Goal: Task Accomplishment & Management: Manage account settings

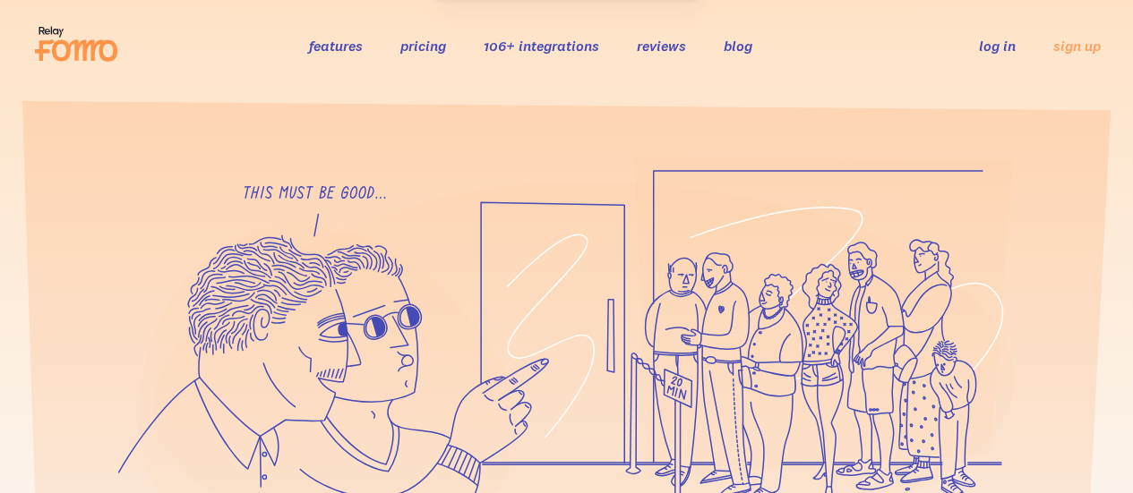
click at [1004, 47] on link "log in" at bounding box center [997, 46] width 37 height 18
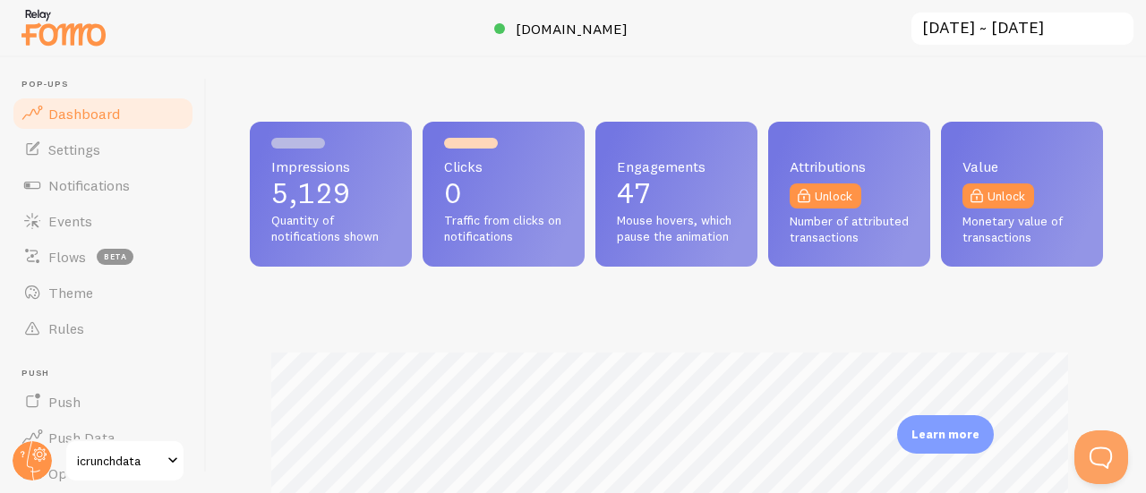
scroll to position [470, 840]
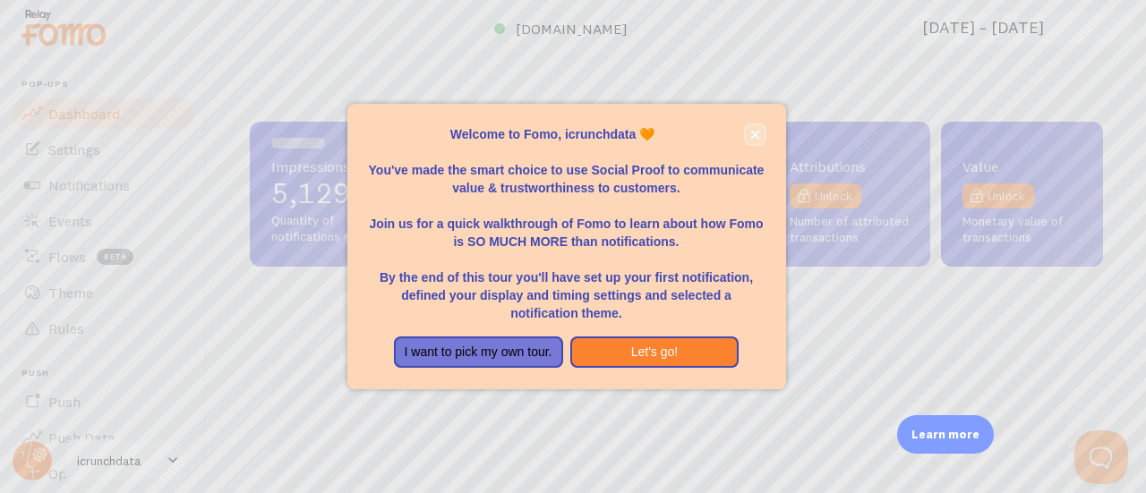
click at [758, 132] on icon "close," at bounding box center [755, 134] width 9 height 9
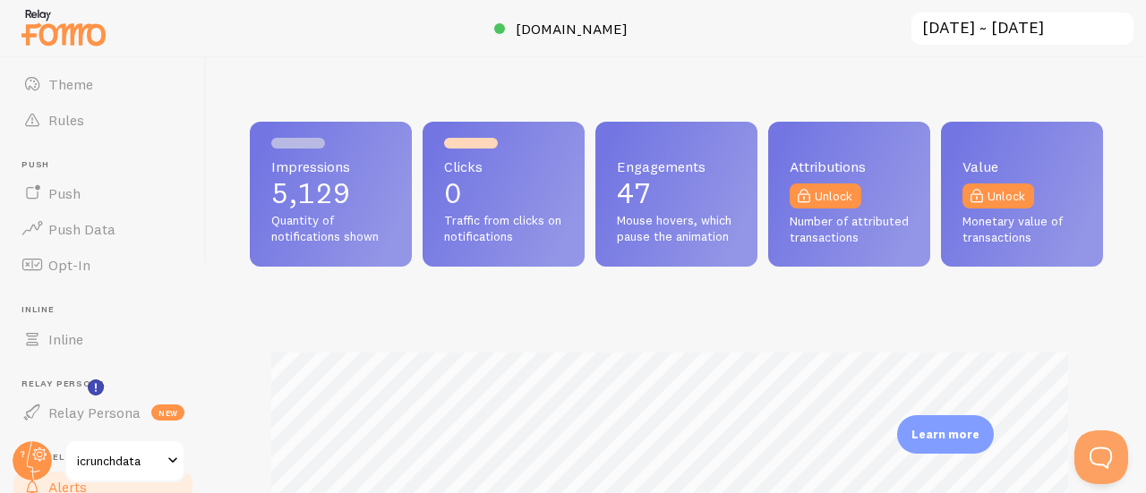
scroll to position [356, 0]
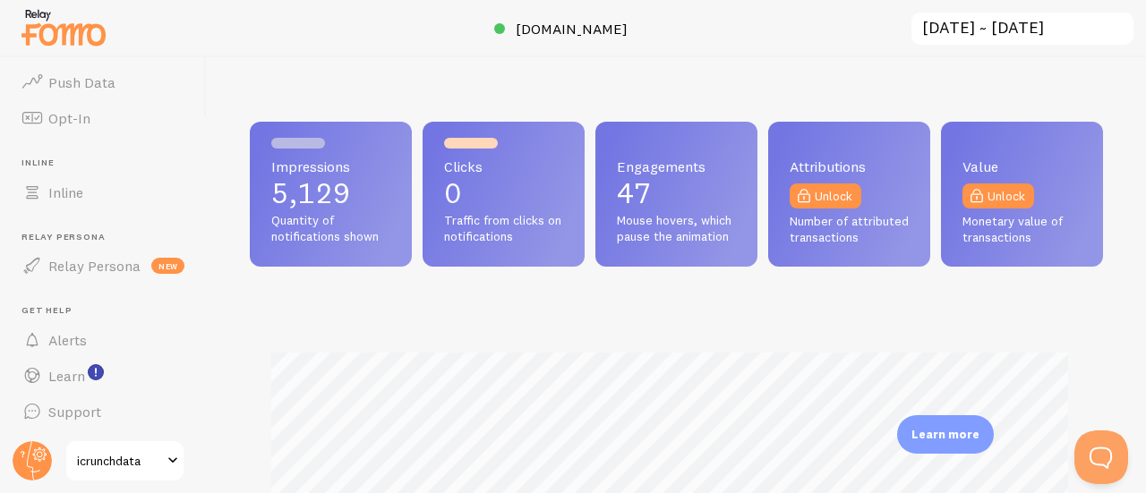
click at [97, 461] on span "icrunchdata" at bounding box center [119, 460] width 85 height 21
click at [103, 462] on span "icrunchdata" at bounding box center [119, 460] width 85 height 21
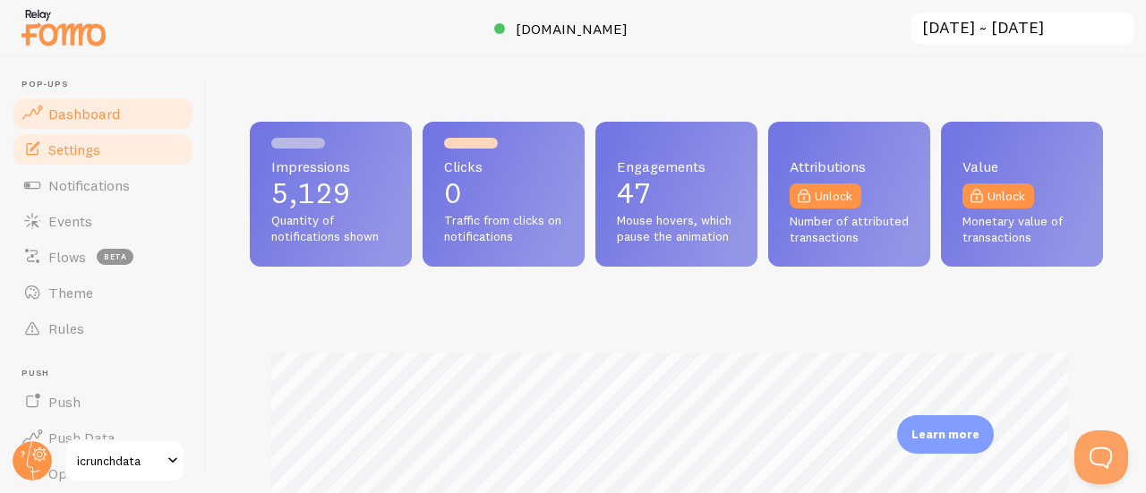
click at [99, 155] on span "Settings" at bounding box center [74, 150] width 52 height 18
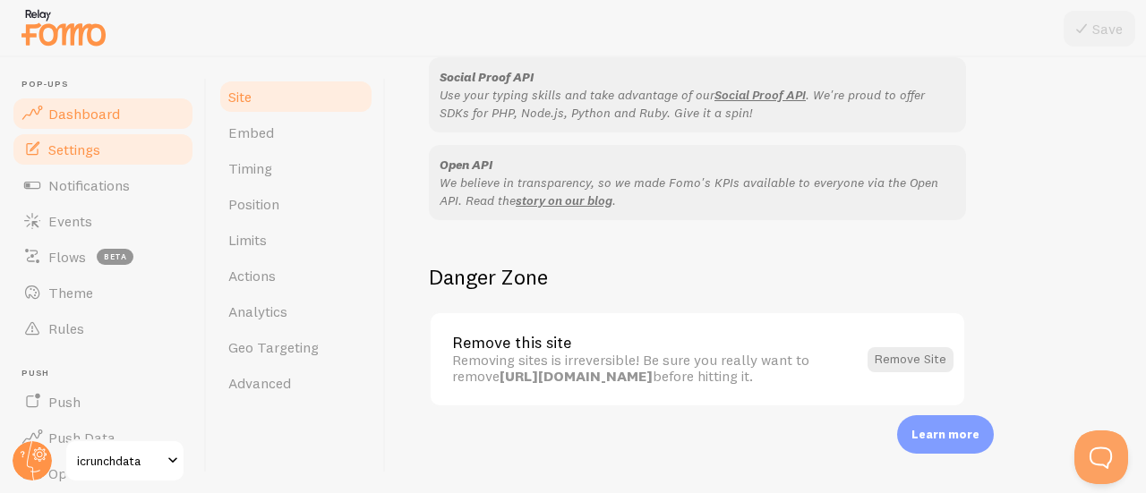
click at [81, 111] on span "Dashboard" at bounding box center [84, 114] width 72 height 18
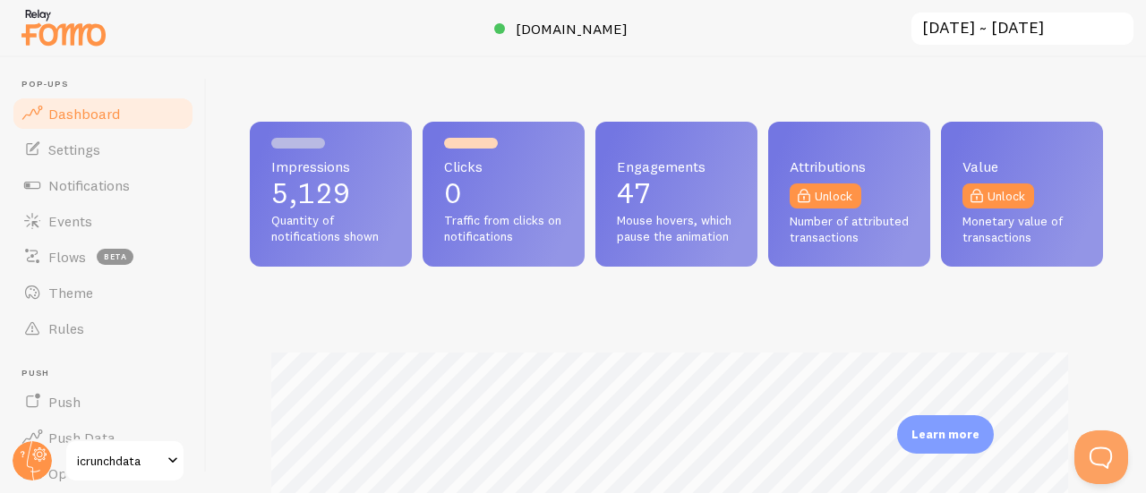
scroll to position [470, 840]
click at [531, 29] on span "icrunchdata.com" at bounding box center [572, 29] width 112 height 18
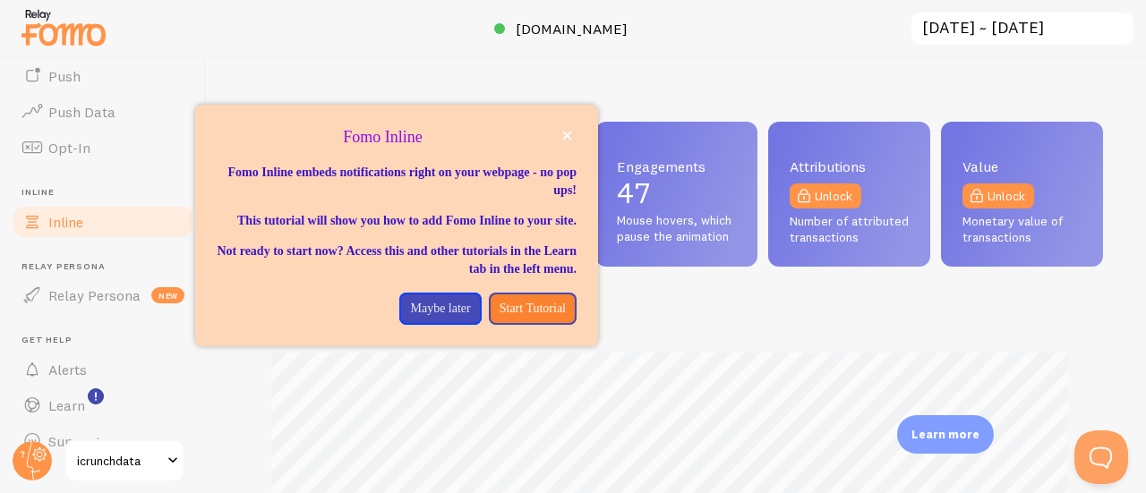
scroll to position [272, 0]
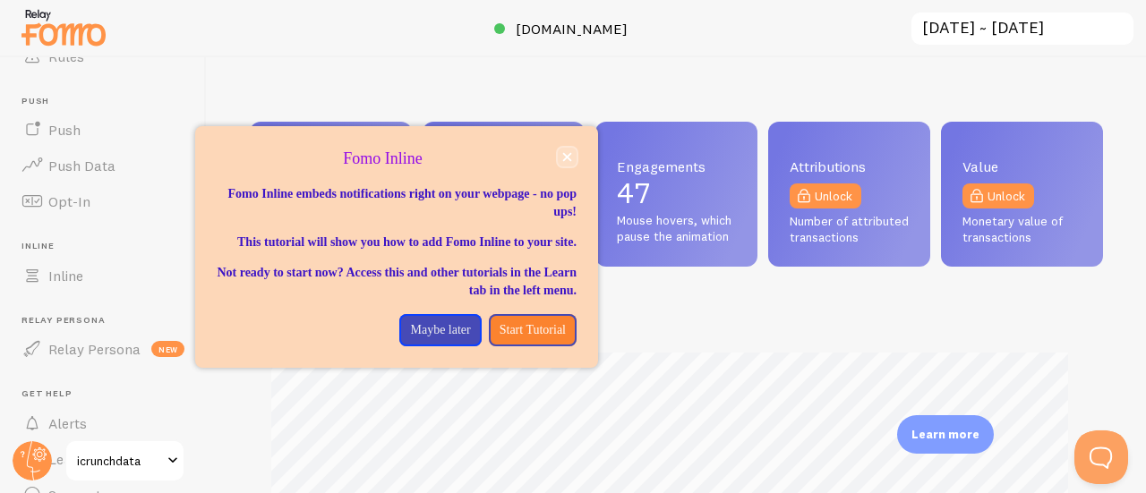
click at [568, 157] on icon "close," at bounding box center [567, 157] width 9 height 9
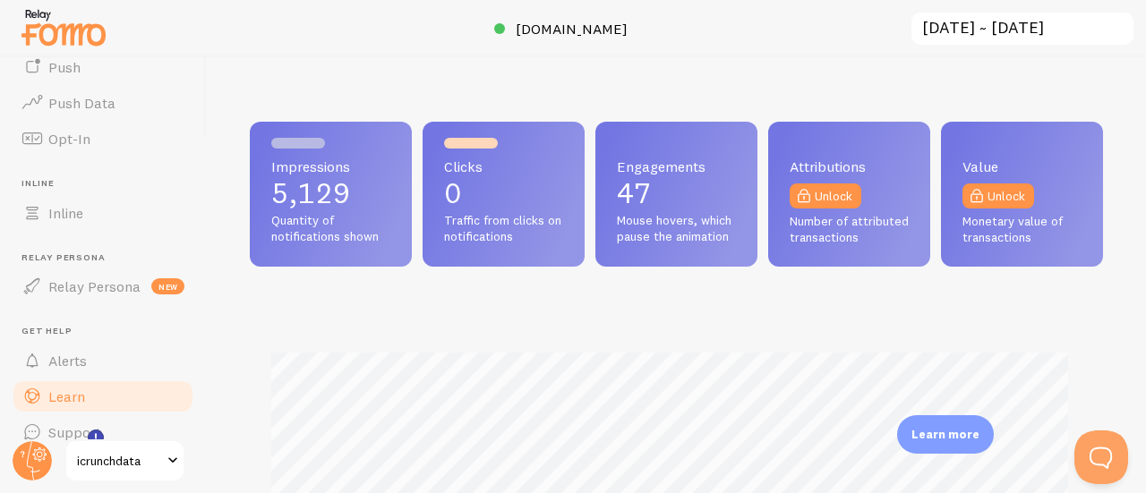
scroll to position [356, 0]
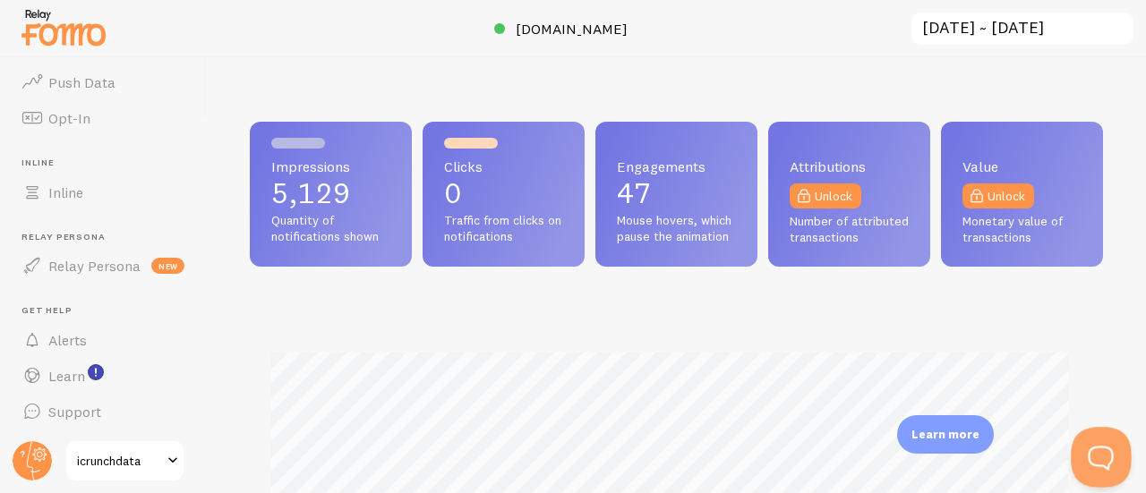
click at [1094, 461] on button "Open Beacon popover" at bounding box center [1098, 454] width 54 height 54
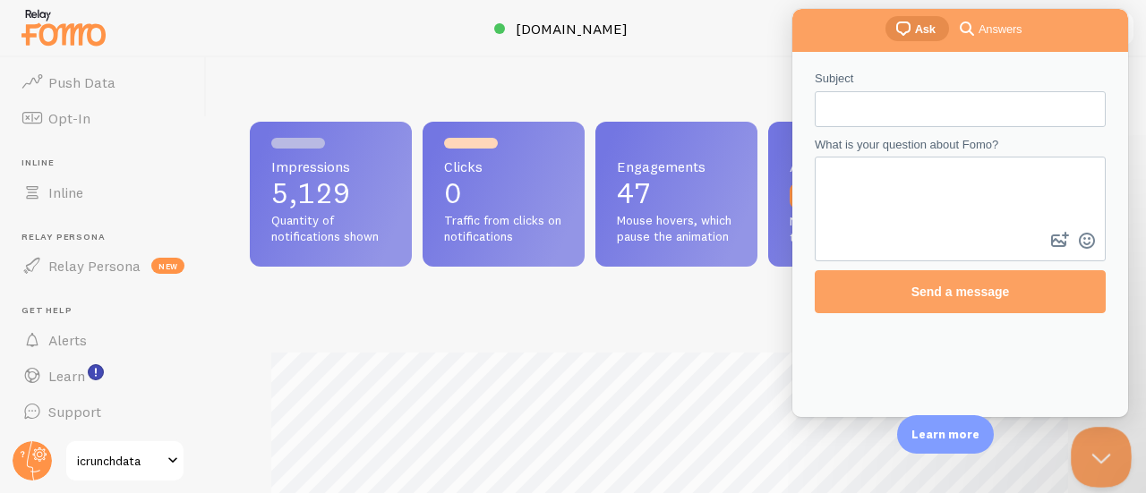
scroll to position [0, 0]
click at [970, 112] on input "Subject" at bounding box center [960, 109] width 262 height 32
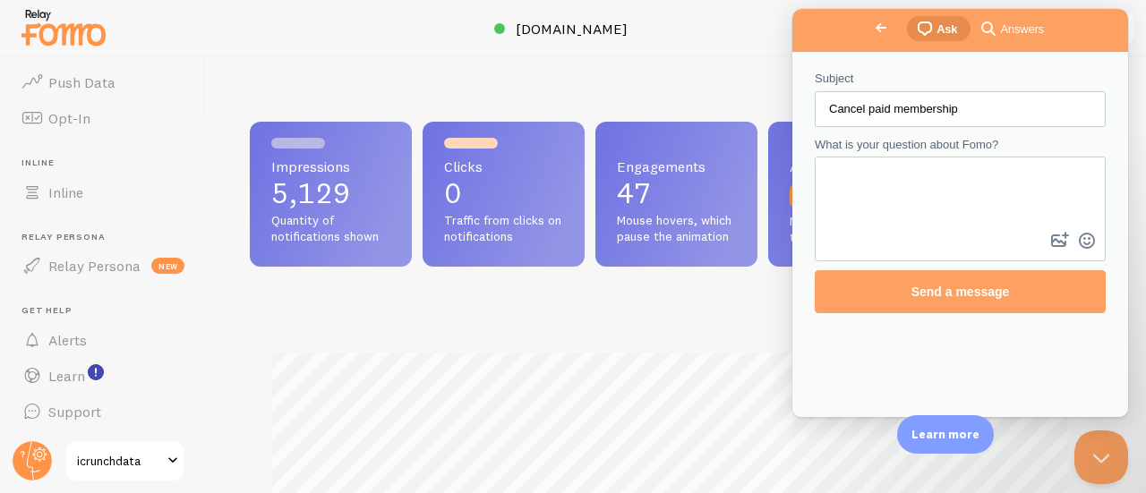
type input "Cancel paid membership"
type textarea "How do we cancel our paid membership?"
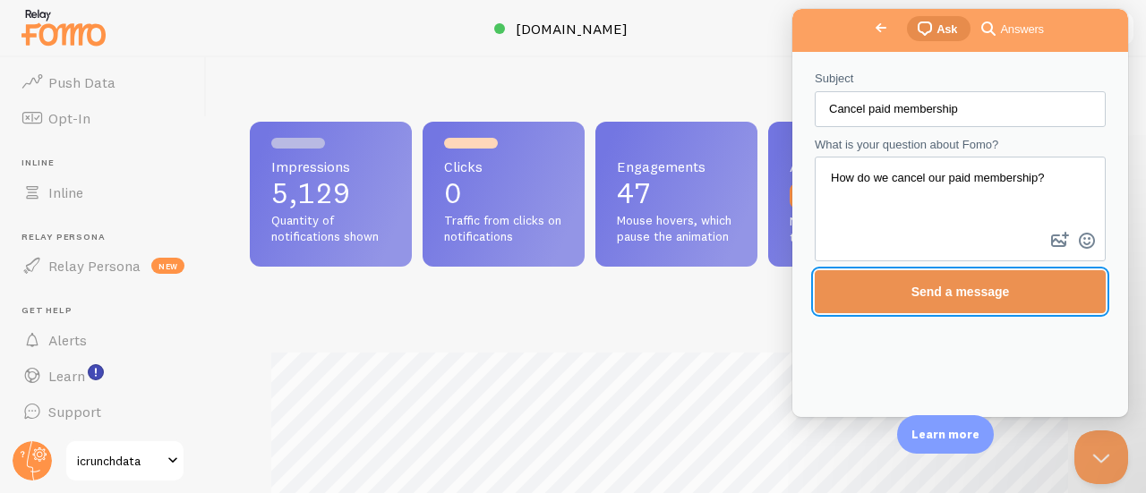
click at [1001, 289] on span "Send a message" at bounding box center [961, 292] width 99 height 14
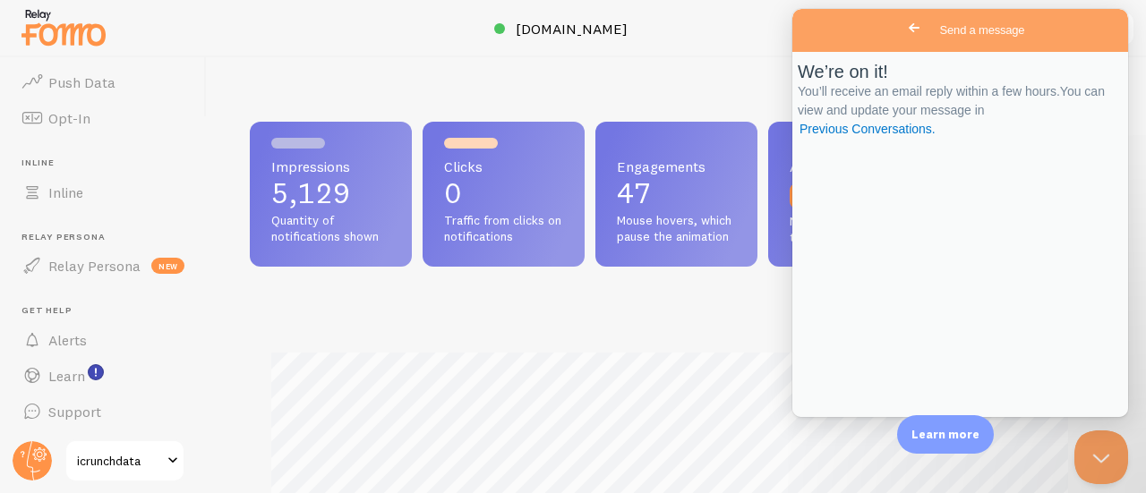
click at [753, 267] on div "Impressions 5,129 Quantity of notifications shown Clicks 0 Traffic from clicks …" at bounding box center [677, 194] width 854 height 145
click at [904, 30] on span "Go back" at bounding box center [914, 27] width 21 height 21
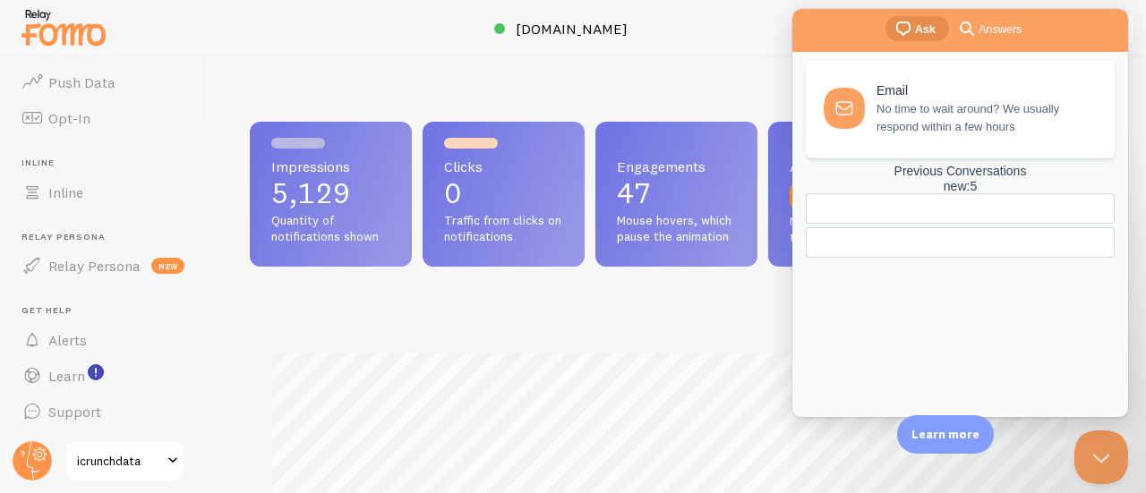
click at [811, 30] on div "chat-square Ask search-medium Answers" at bounding box center [961, 30] width 336 height 43
click at [73, 380] on span "Learn" at bounding box center [66, 376] width 37 height 18
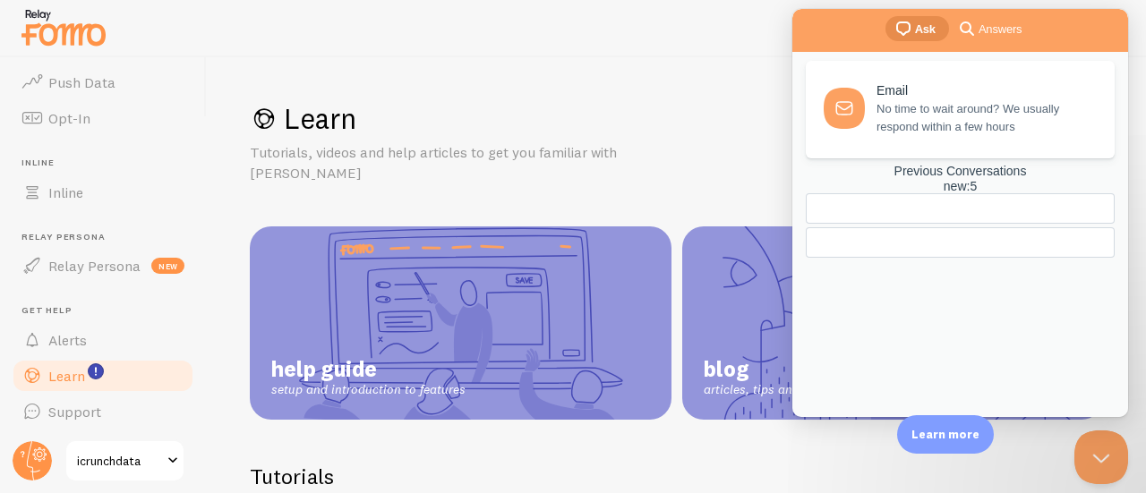
click at [929, 33] on span "Ask" at bounding box center [925, 30] width 21 height 18
click at [971, 28] on span "search-medium" at bounding box center [966, 27] width 21 height 21
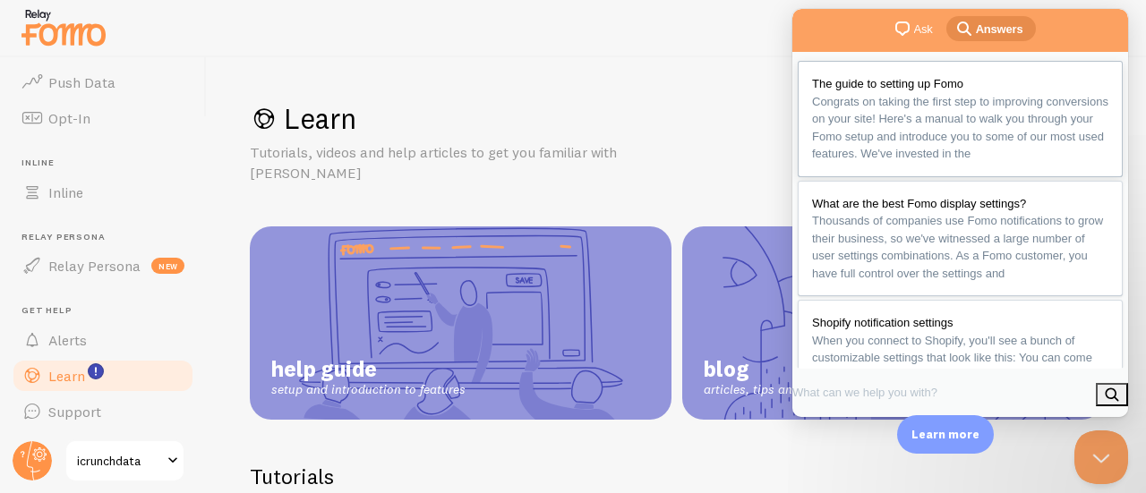
scroll to position [119, 0]
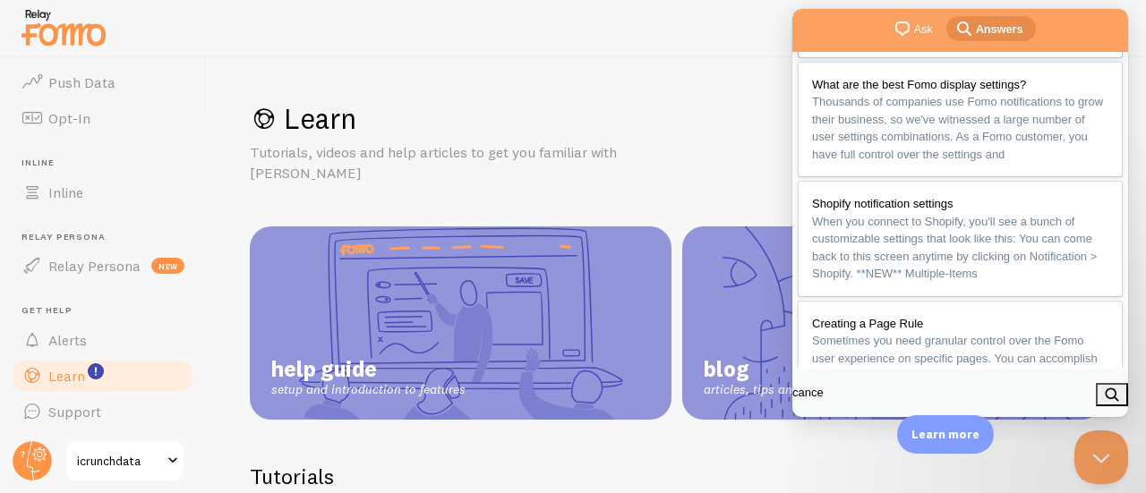
type input "cancel"
click button "search" at bounding box center [1112, 394] width 32 height 23
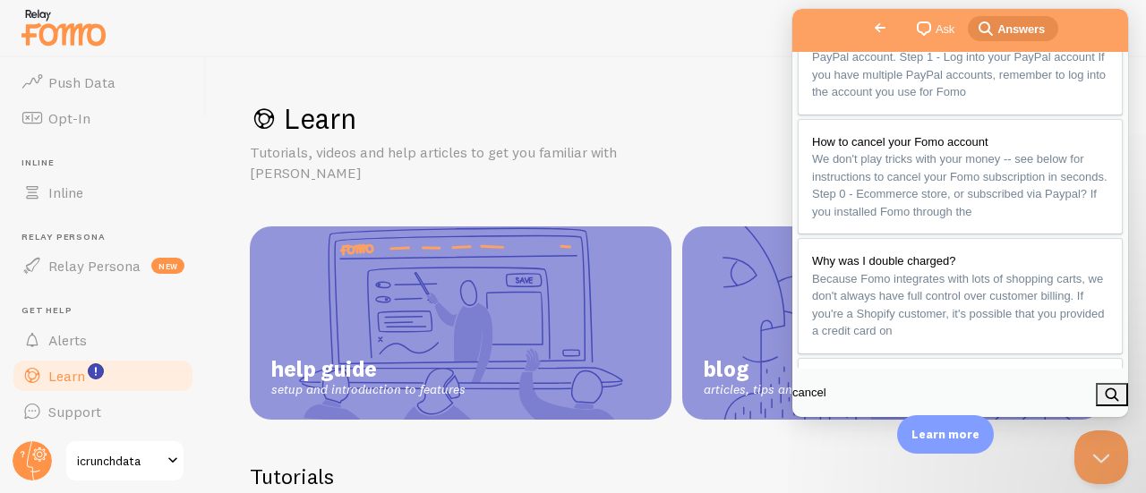
scroll to position [51, 0]
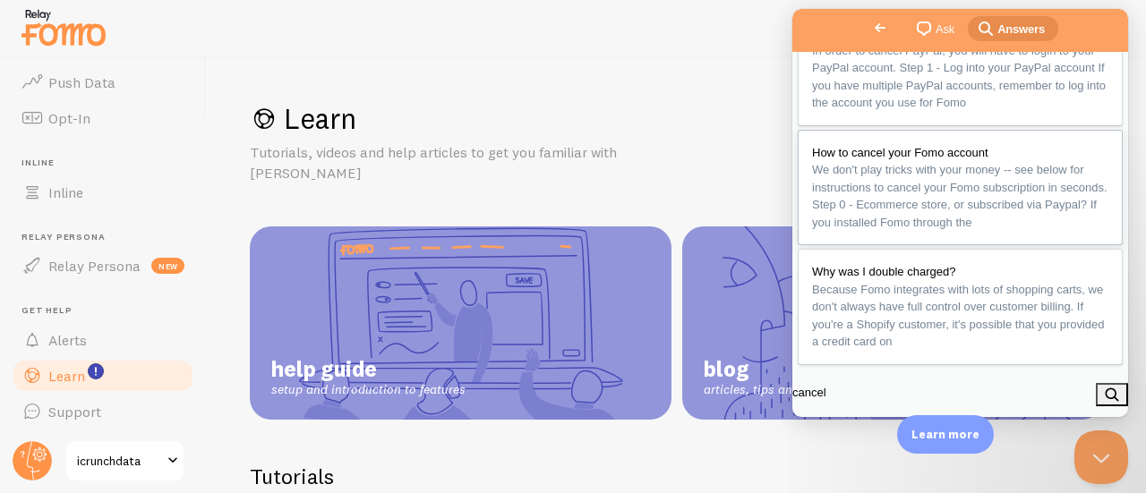
click at [922, 159] on span "How to cancel your Fomo account" at bounding box center [900, 152] width 176 height 13
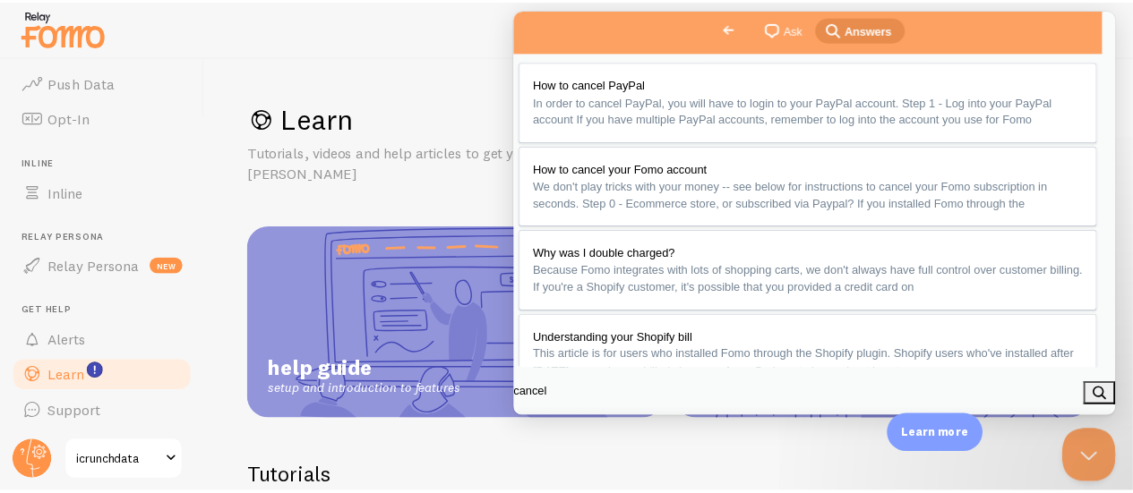
scroll to position [1671, 0]
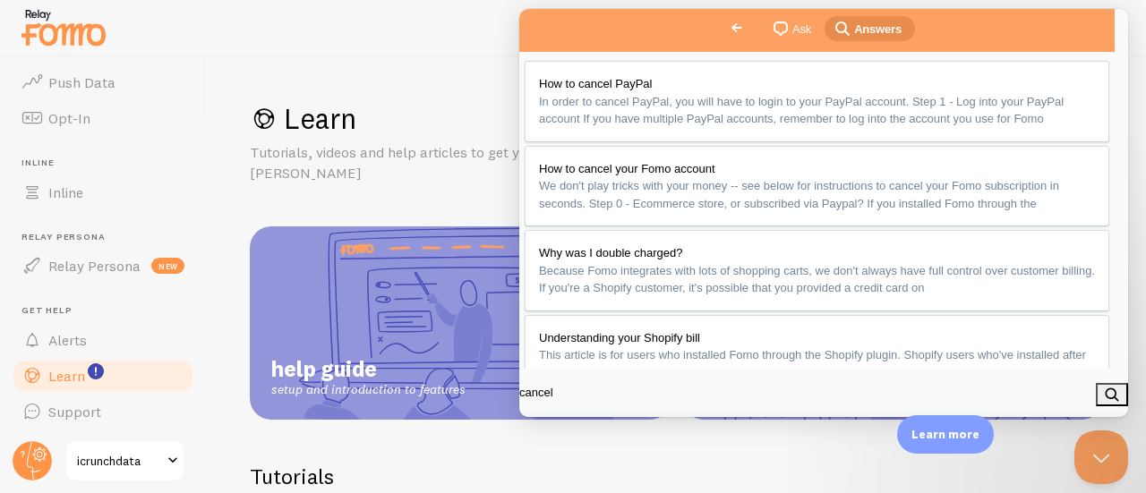
click at [556, 426] on button "Close" at bounding box center [540, 437] width 32 height 23
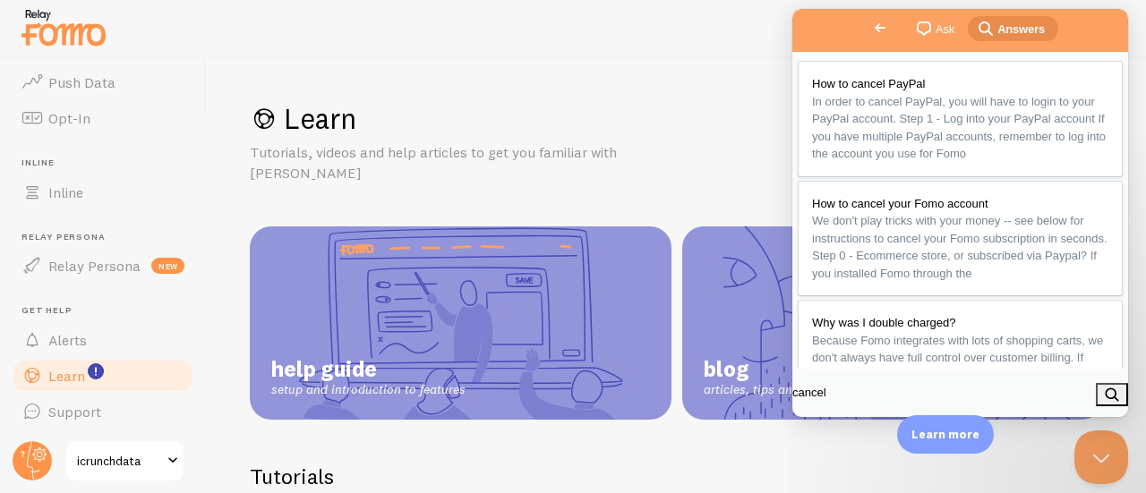
click at [870, 26] on span "Go back" at bounding box center [880, 27] width 21 height 21
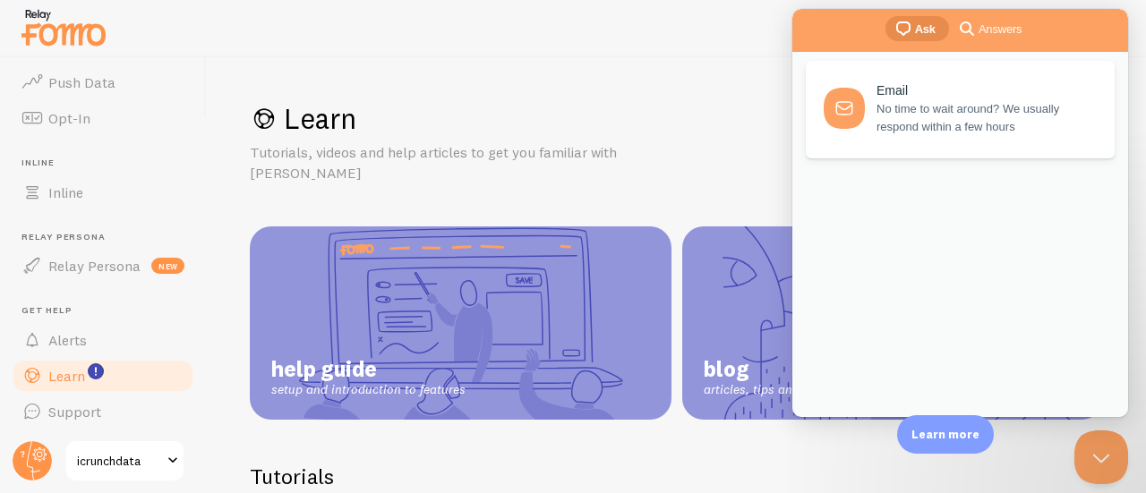
click at [746, 53] on div at bounding box center [573, 28] width 1146 height 57
click at [1097, 461] on button "Close Beacon popover" at bounding box center [1098, 454] width 54 height 54
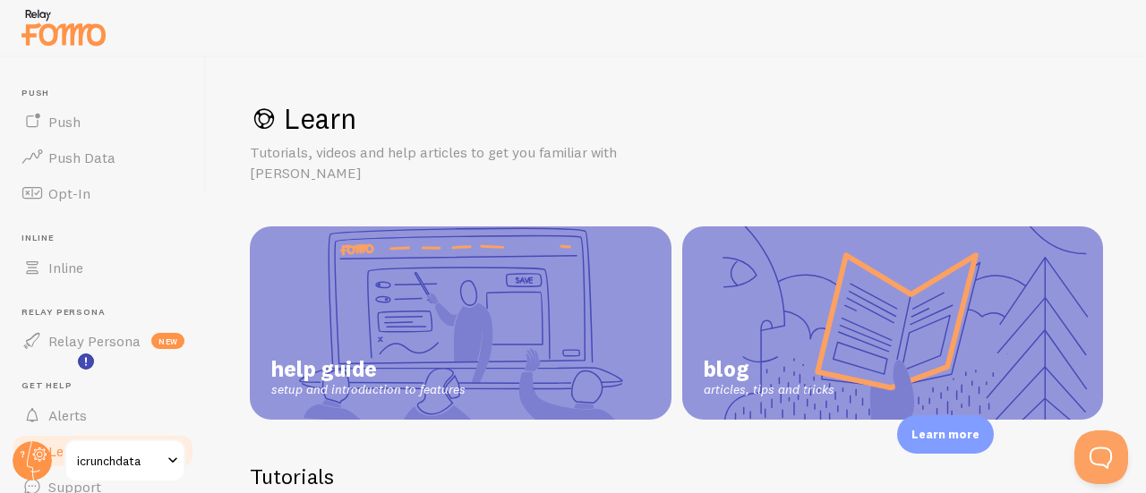
scroll to position [356, 0]
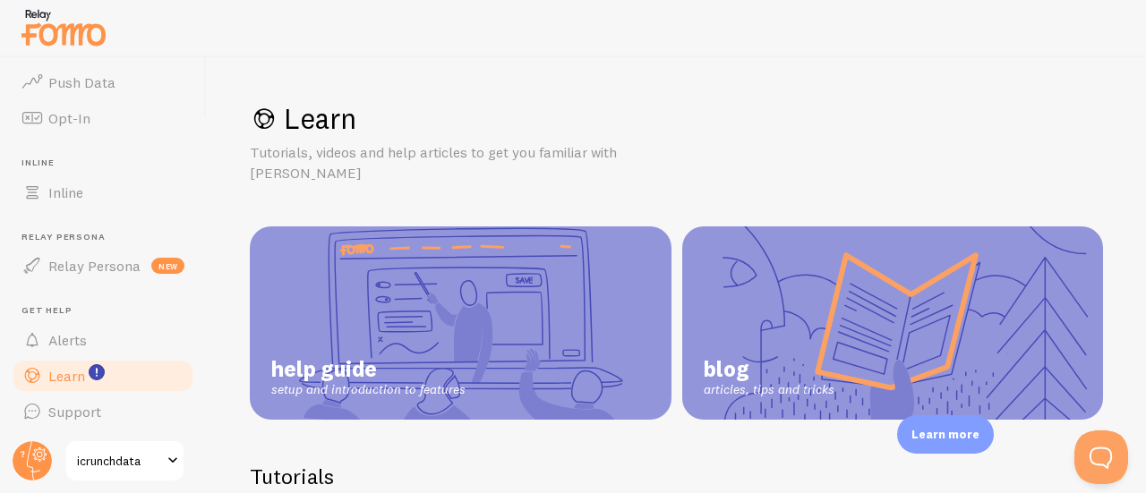
click at [133, 460] on span "icrunchdata" at bounding box center [119, 460] width 85 height 21
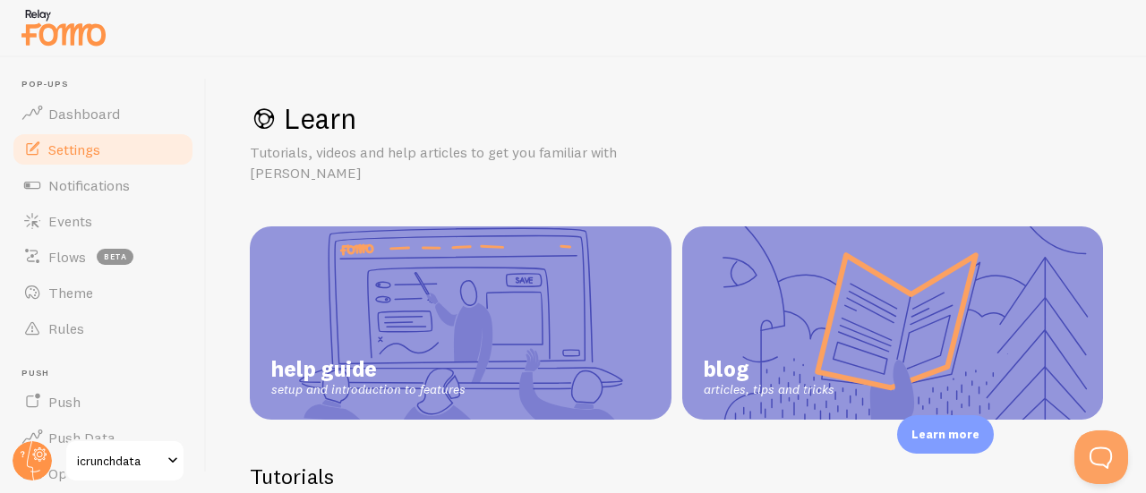
click at [79, 147] on span "Settings" at bounding box center [74, 150] width 52 height 18
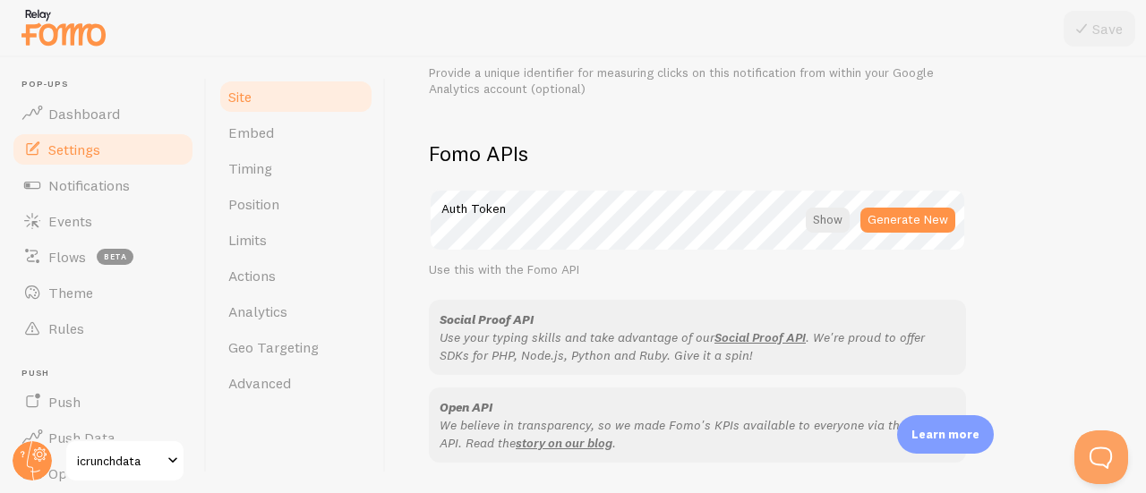
scroll to position [1197, 0]
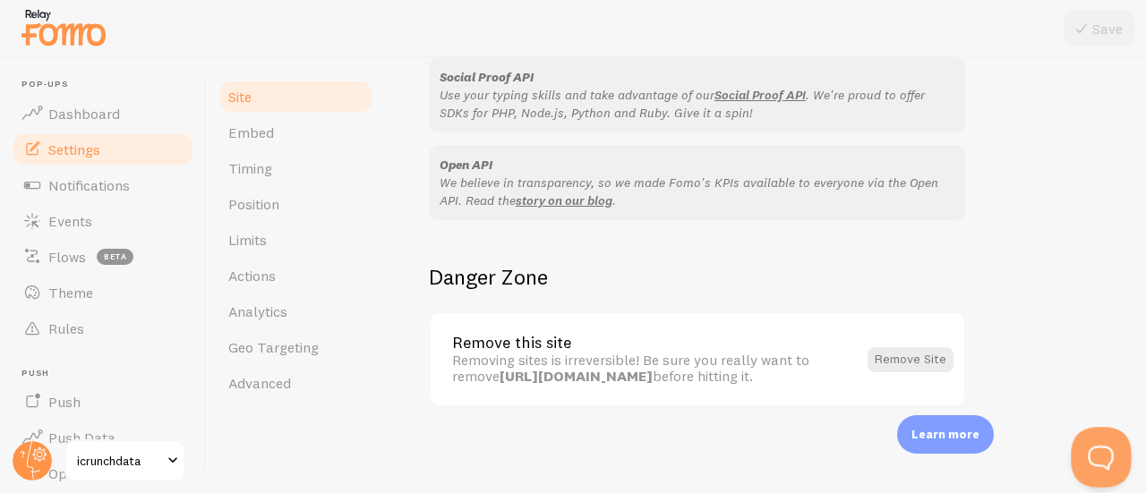
click at [1105, 455] on button "Open Beacon popover" at bounding box center [1098, 454] width 54 height 54
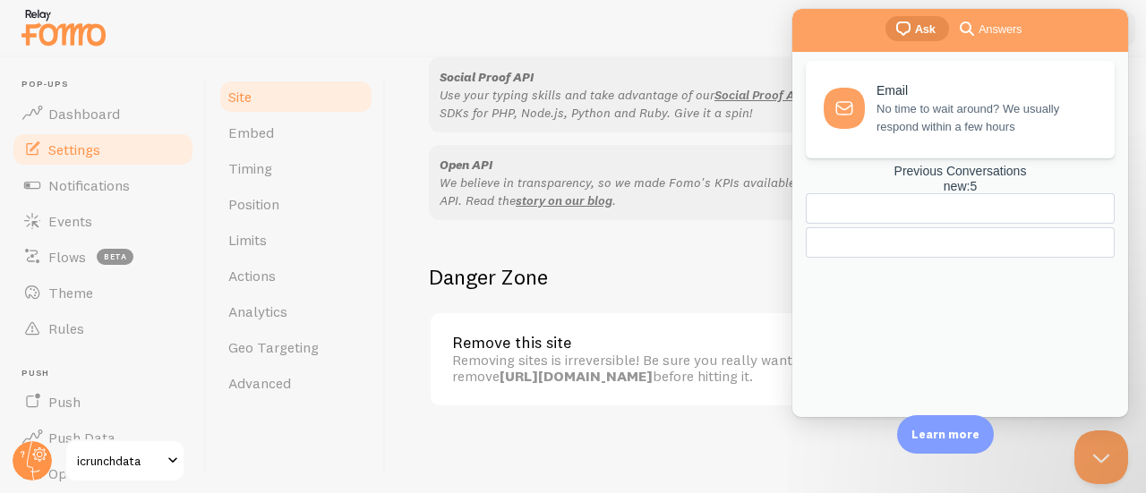
click at [987, 35] on span "Answers" at bounding box center [1000, 30] width 43 height 18
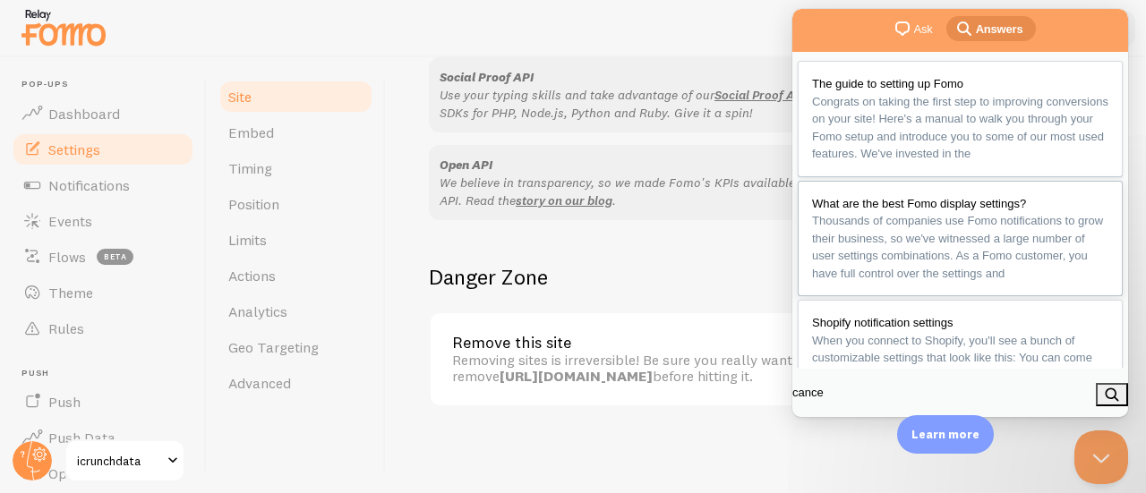
type input "cancel"
click button "search" at bounding box center [1112, 394] width 32 height 23
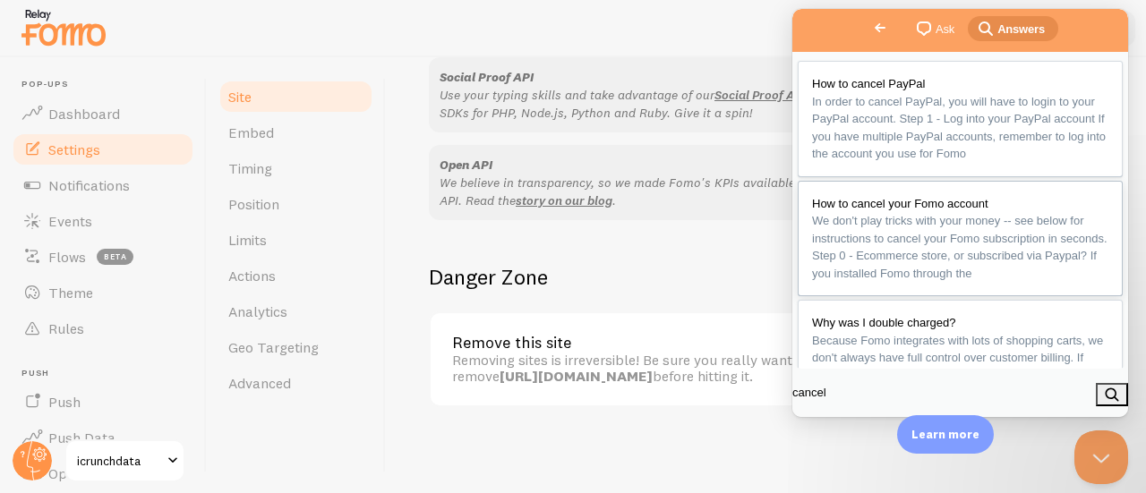
scroll to position [238, 0]
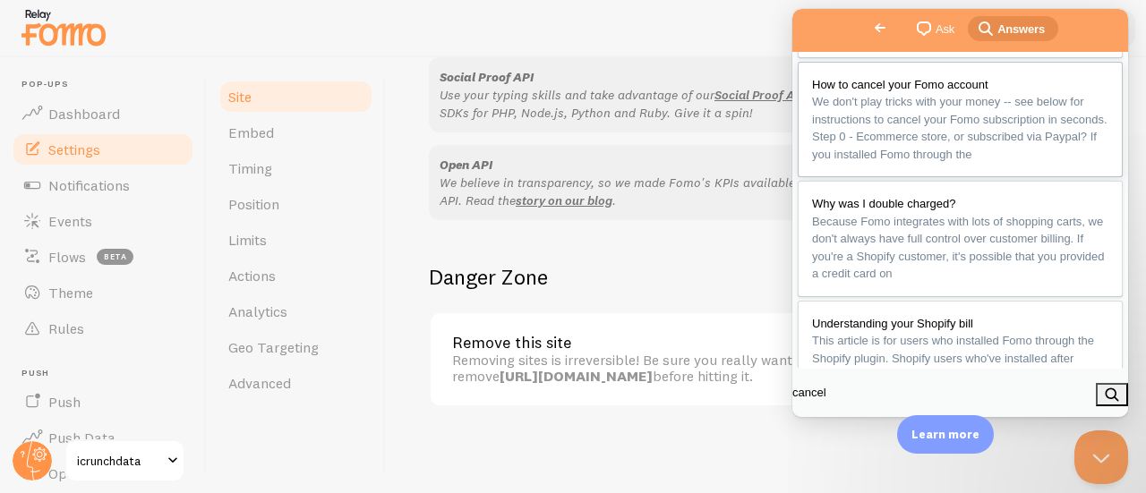
click at [982, 91] on span "How to cancel your Fomo account" at bounding box center [900, 84] width 176 height 13
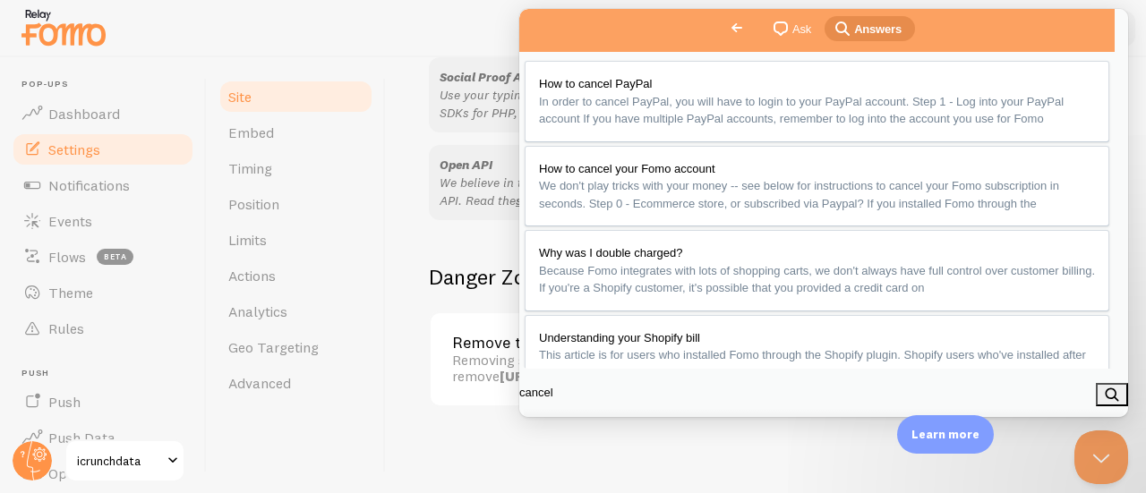
scroll to position [836, 0]
click at [52, 112] on span "Dashboard" at bounding box center [84, 114] width 72 height 18
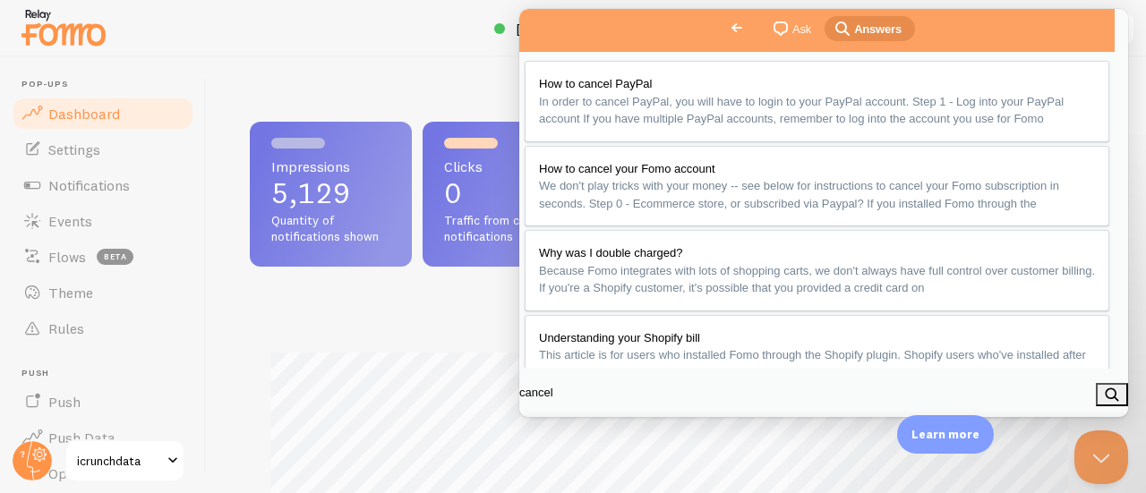
scroll to position [831, 0]
click at [556, 426] on button "Close" at bounding box center [540, 437] width 32 height 23
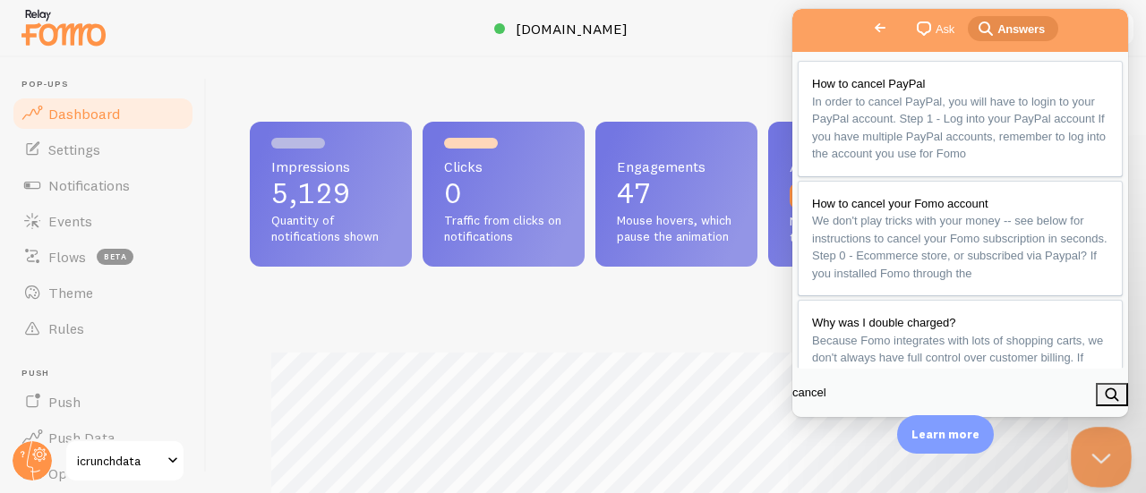
click at [1100, 446] on button "Close Beacon popover" at bounding box center [1098, 454] width 54 height 54
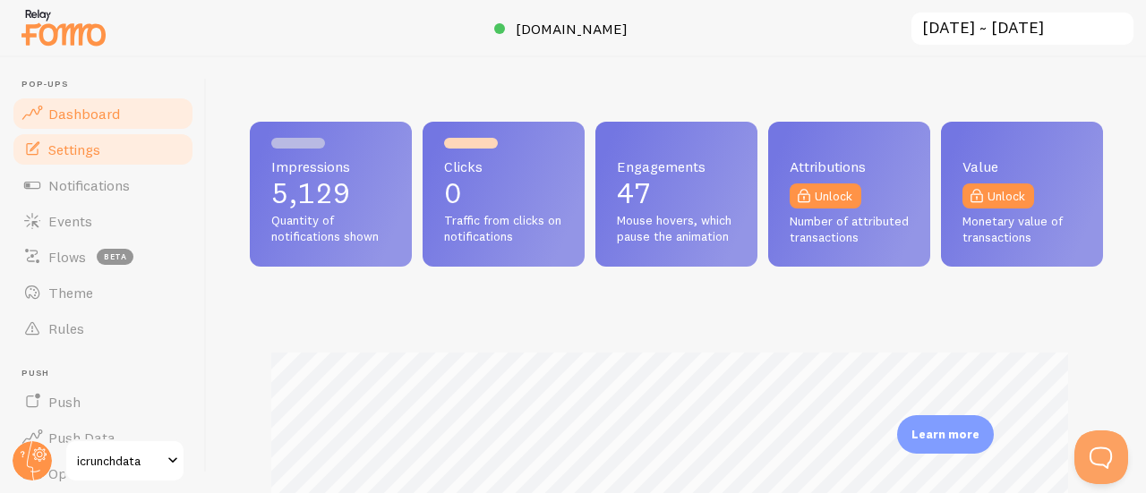
click at [94, 147] on span "Settings" at bounding box center [74, 150] width 52 height 18
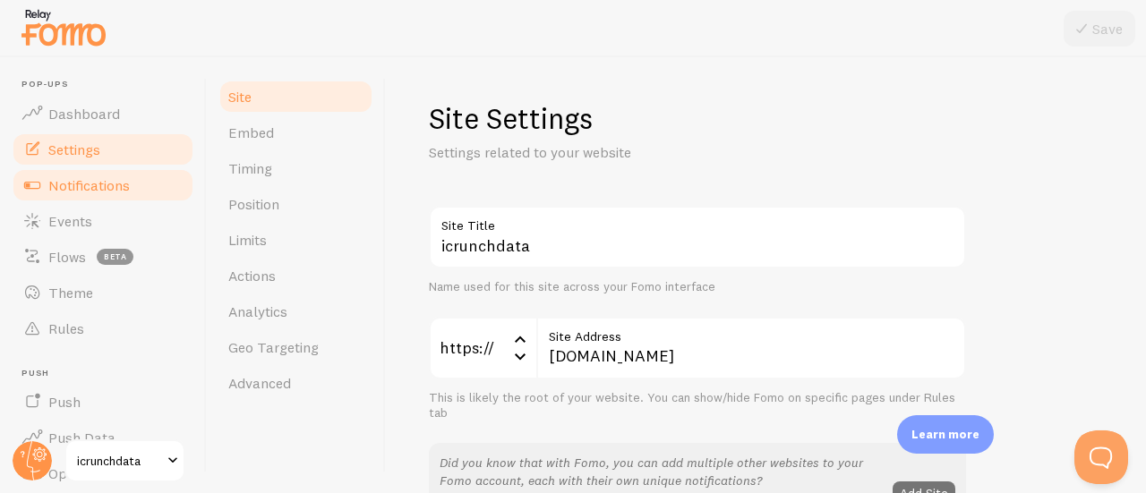
click at [101, 181] on span "Notifications" at bounding box center [88, 185] width 81 height 18
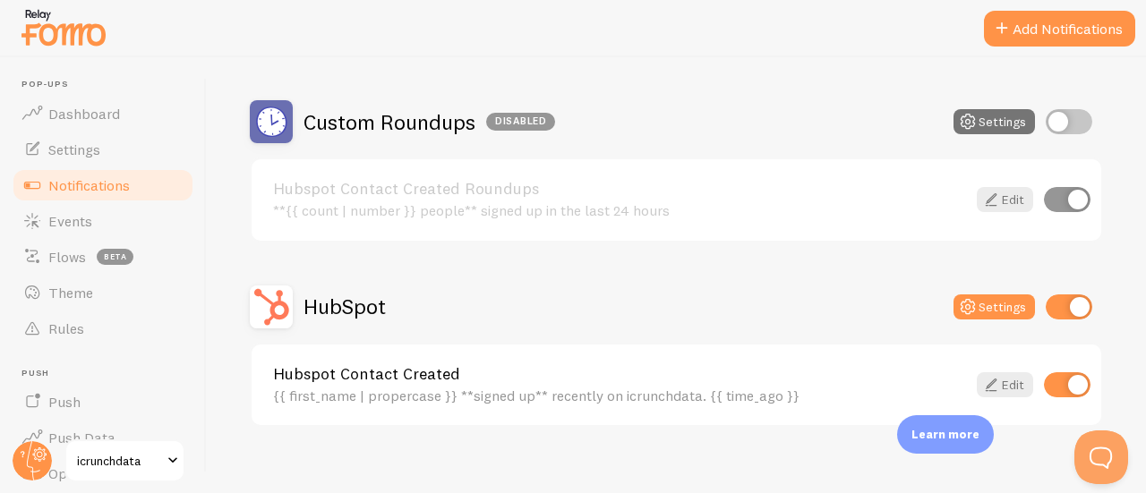
scroll to position [165, 0]
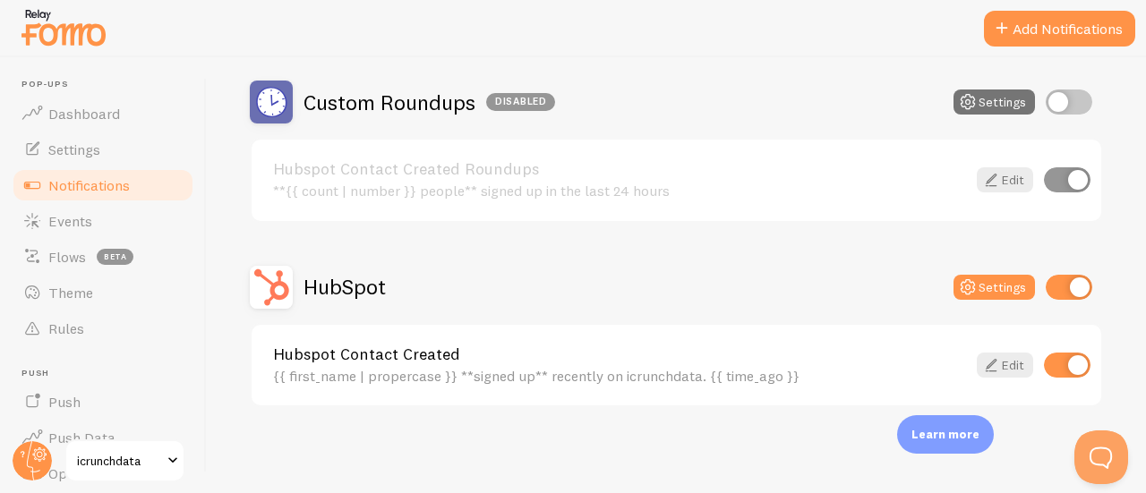
click at [1054, 290] on input "checkbox" at bounding box center [1069, 287] width 47 height 25
checkbox input "false"
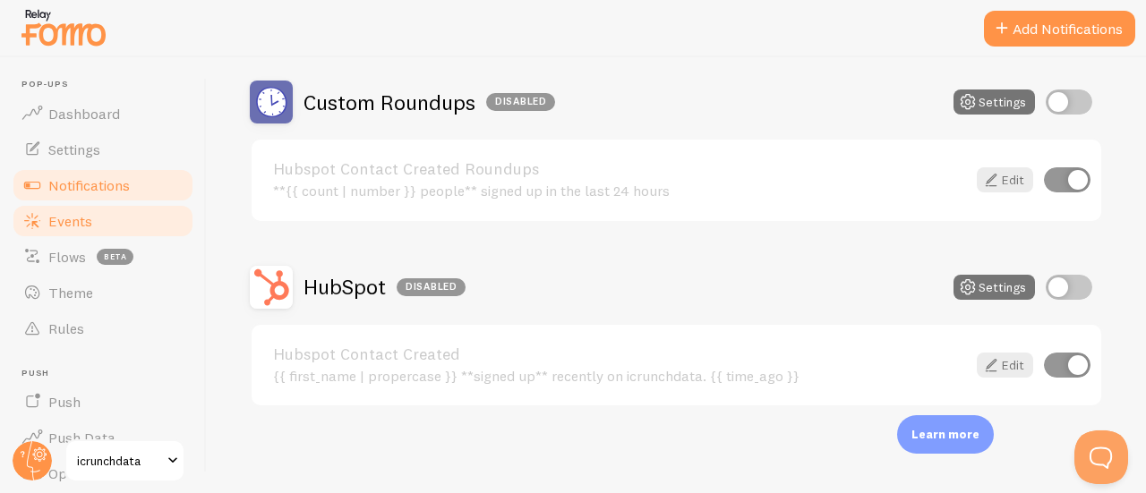
click at [82, 227] on span "Events" at bounding box center [70, 221] width 44 height 18
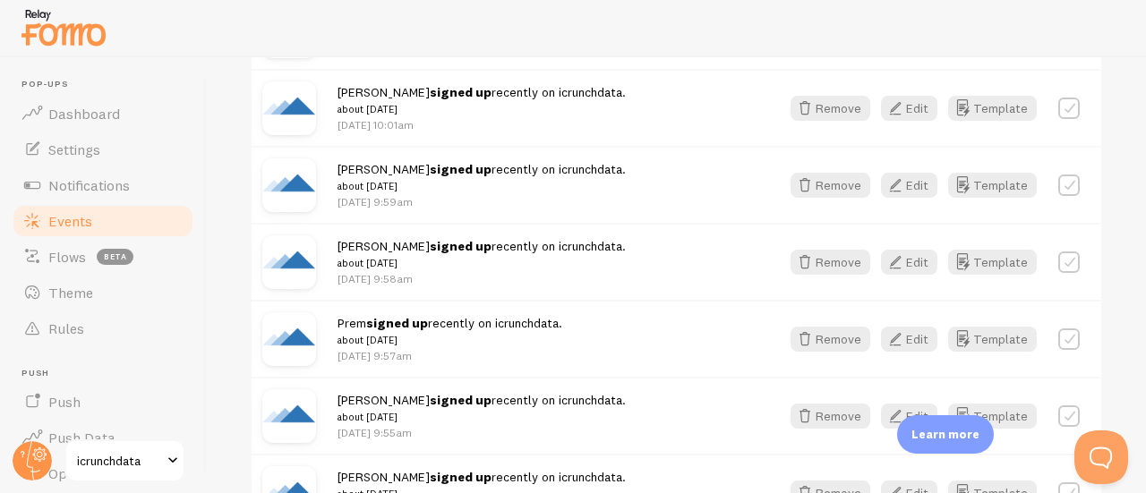
scroll to position [2345, 0]
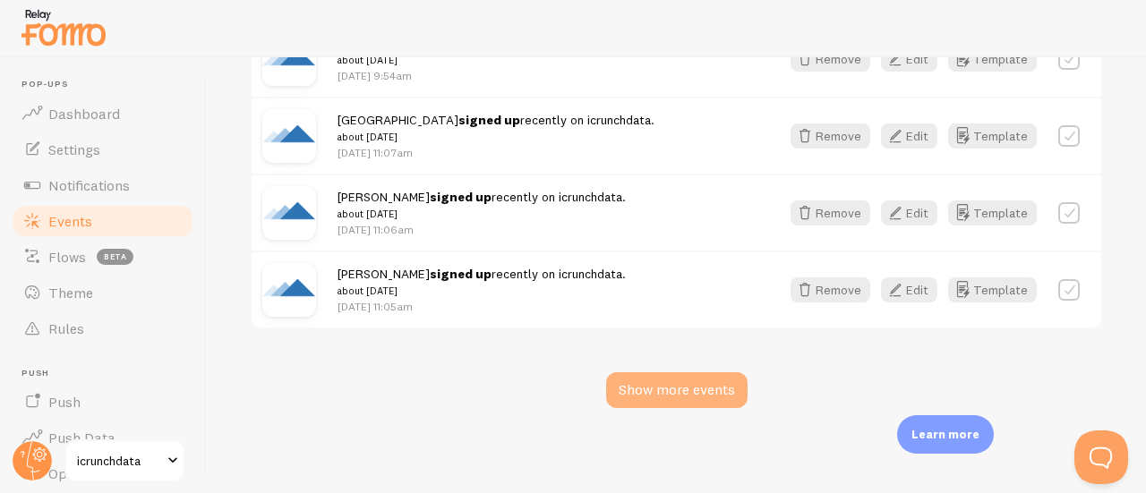
click at [717, 390] on div "Show more events" at bounding box center [677, 391] width 142 height 36
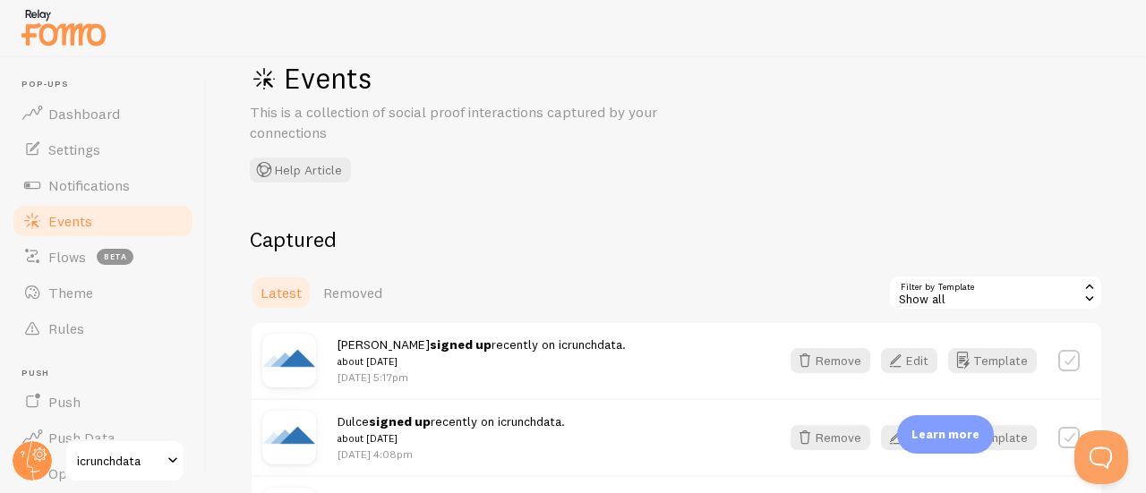
scroll to position [0, 0]
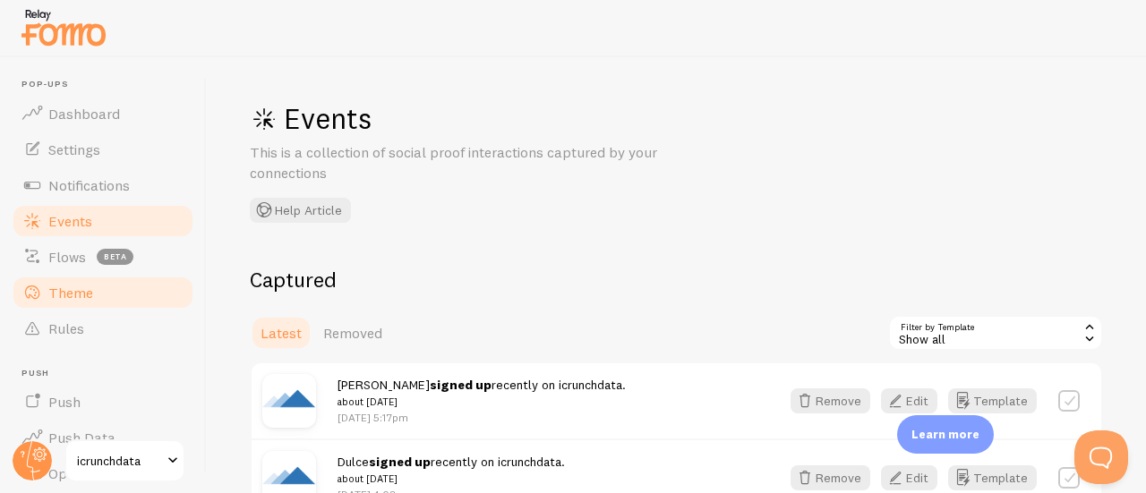
click at [62, 299] on span "Theme" at bounding box center [70, 293] width 45 height 18
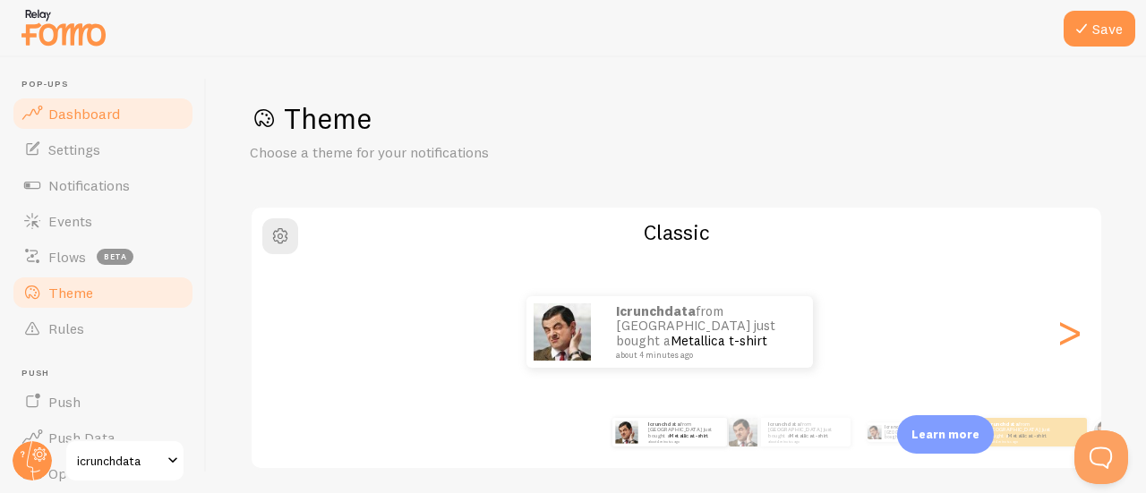
click at [111, 115] on span "Dashboard" at bounding box center [84, 114] width 72 height 18
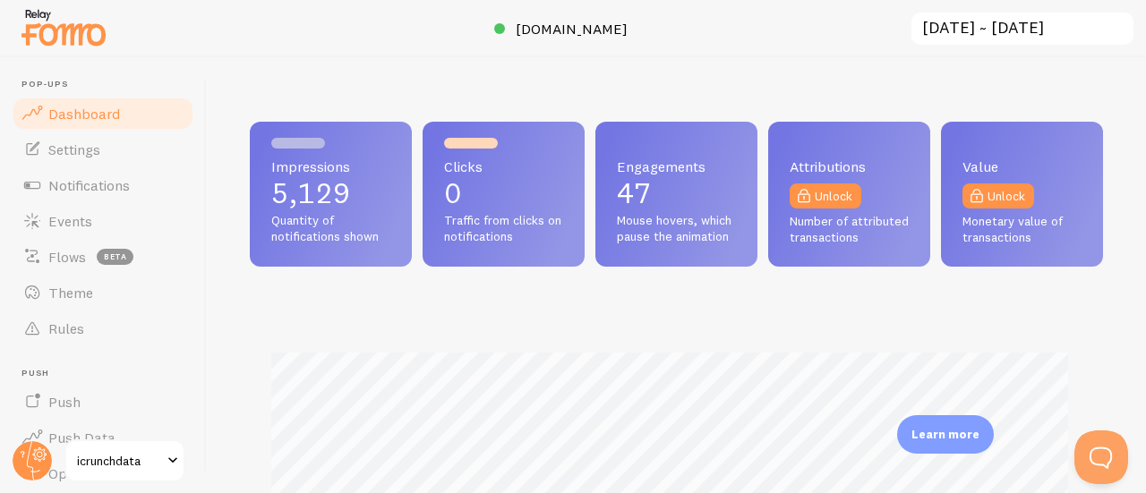
click at [53, 36] on img at bounding box center [64, 27] width 90 height 46
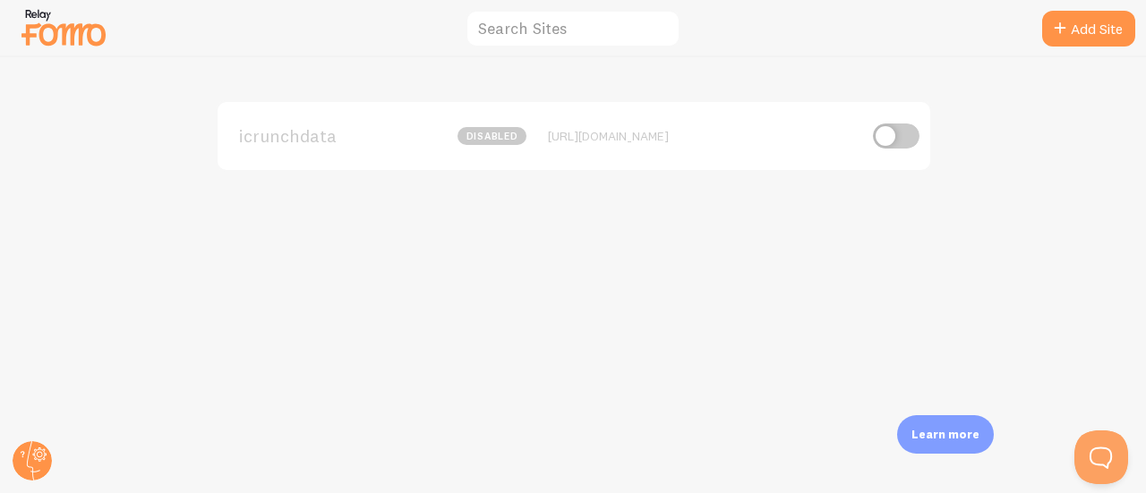
click at [55, 37] on img at bounding box center [64, 27] width 90 height 46
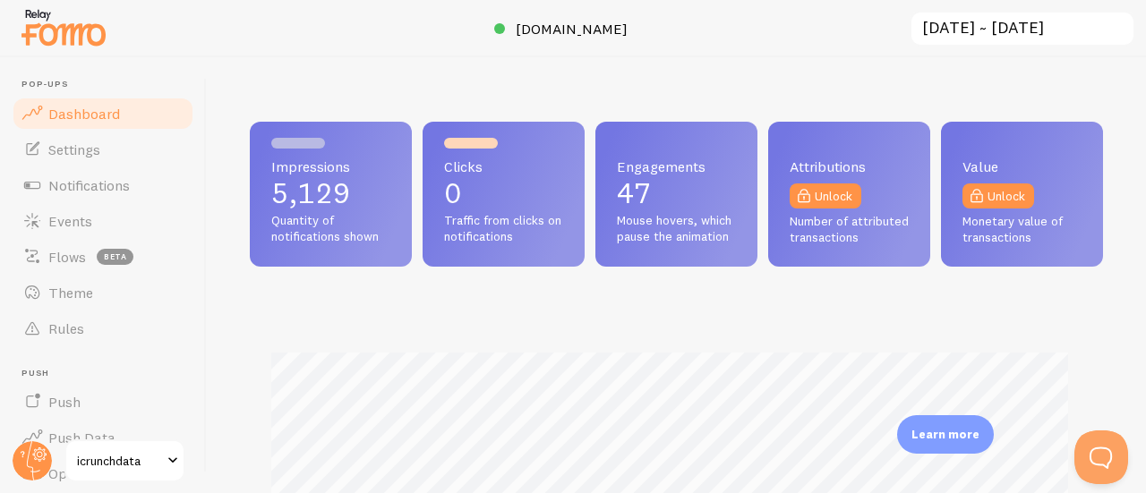
scroll to position [470, 840]
click at [88, 146] on span "Settings" at bounding box center [74, 150] width 52 height 18
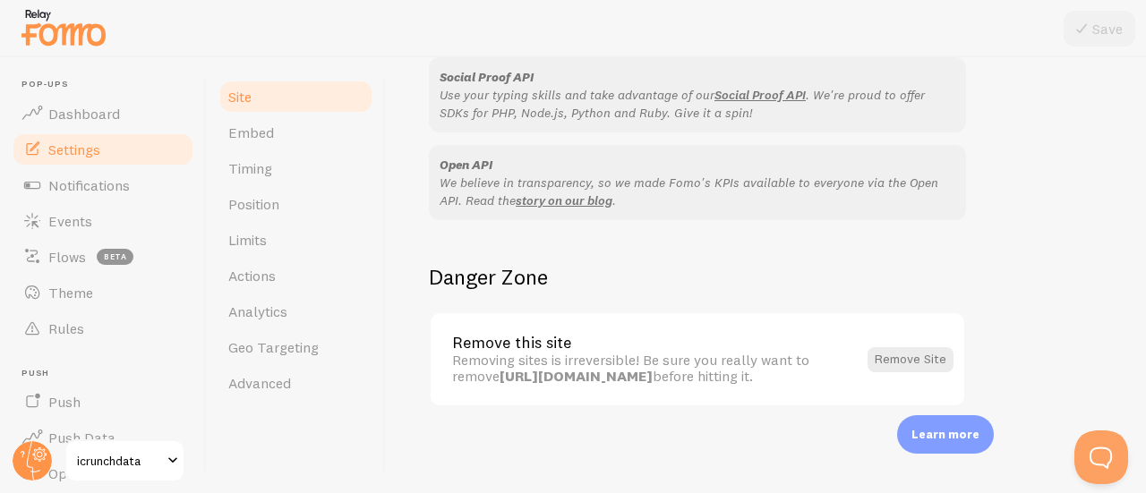
scroll to position [1197, 0]
click at [139, 187] on link "Notifications" at bounding box center [103, 185] width 184 height 36
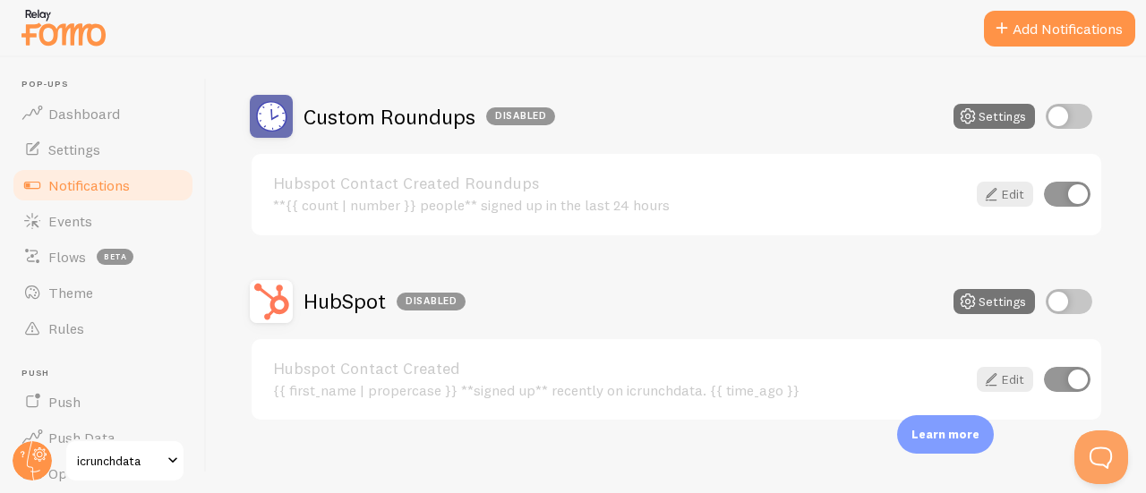
scroll to position [165, 0]
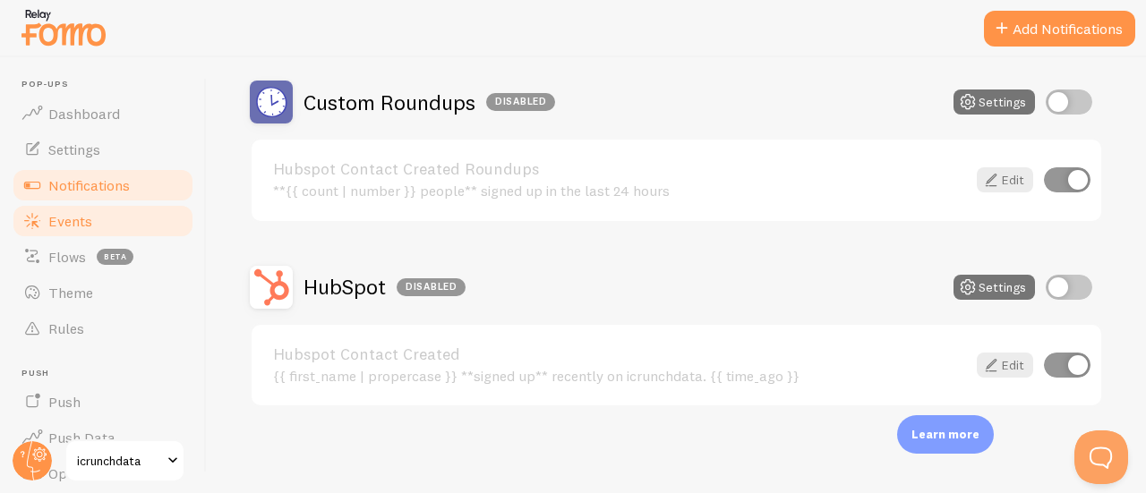
click at [86, 216] on span "Events" at bounding box center [70, 221] width 44 height 18
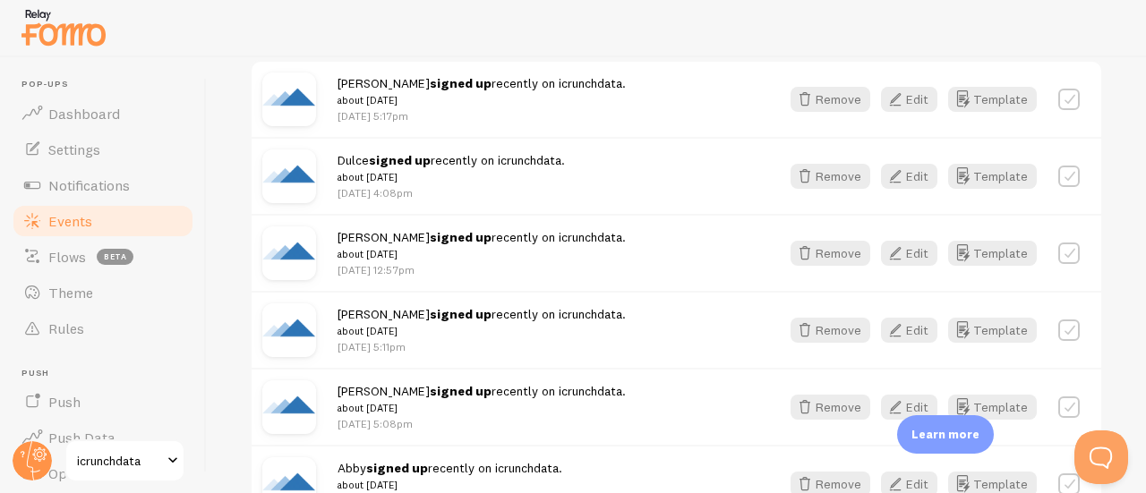
scroll to position [238, 0]
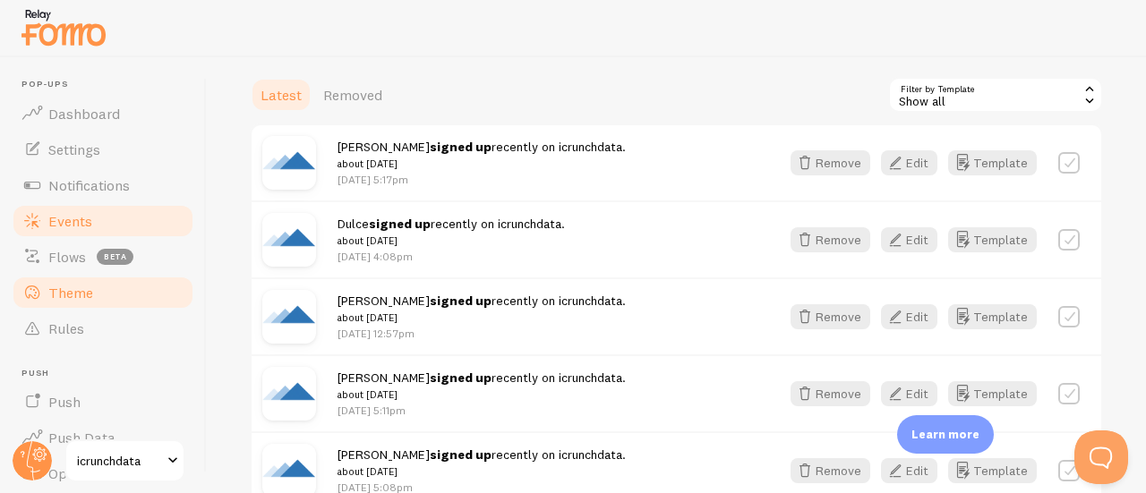
click at [78, 301] on span "Theme" at bounding box center [70, 293] width 45 height 18
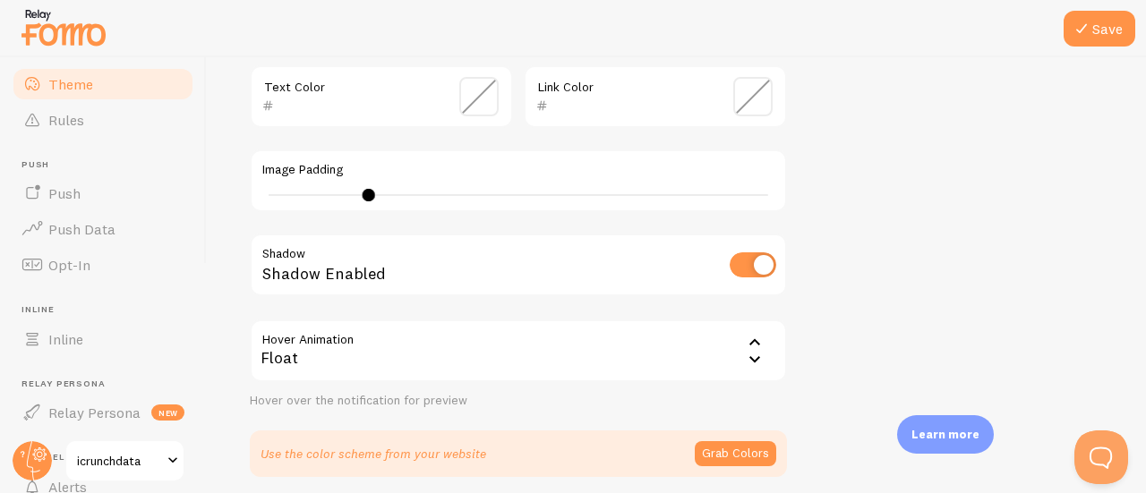
scroll to position [356, 0]
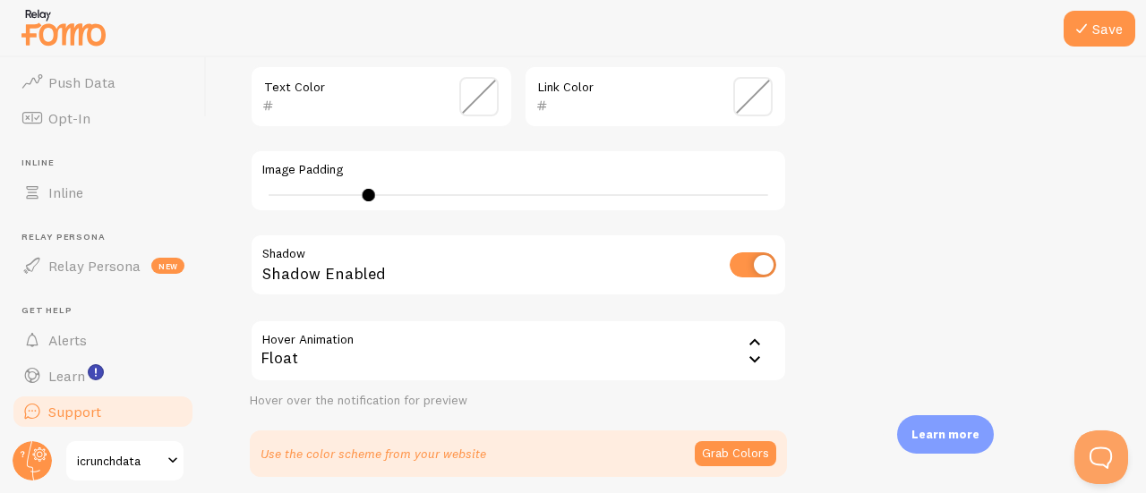
click at [87, 408] on span "Support" at bounding box center [74, 412] width 53 height 18
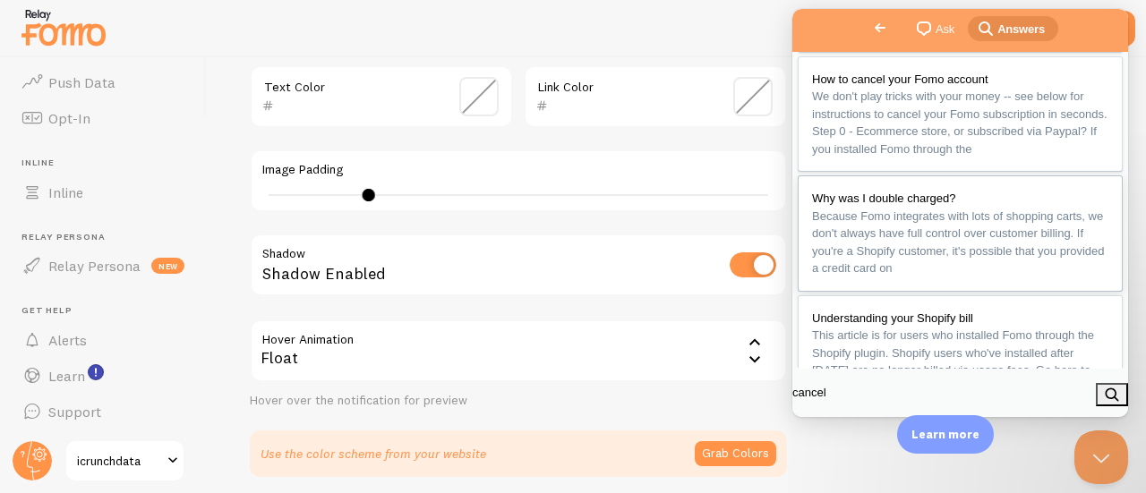
scroll to position [5, 0]
click at [943, 205] on span "How to cancel your Fomo account" at bounding box center [900, 198] width 176 height 13
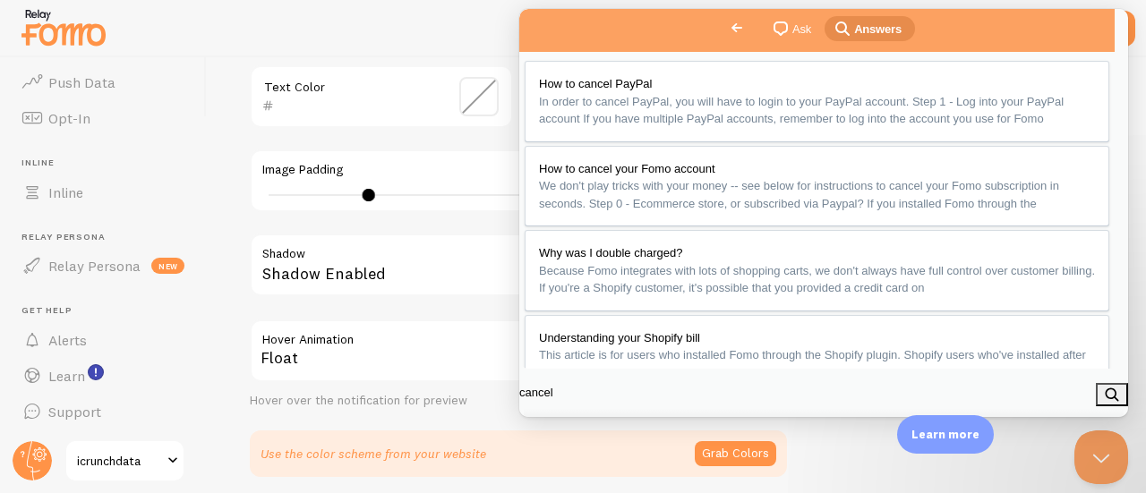
scroll to position [596, 0]
click at [70, 38] on img at bounding box center [64, 27] width 90 height 46
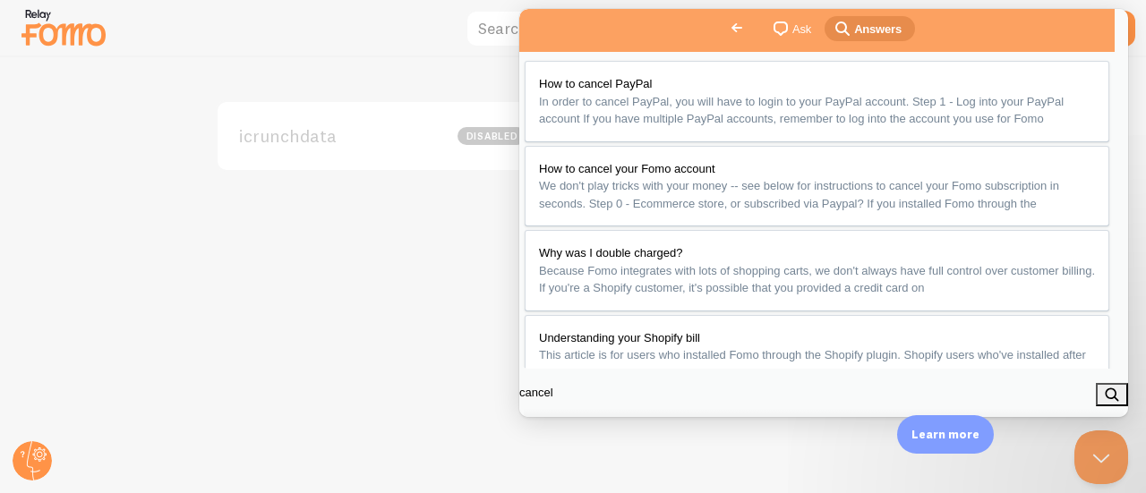
click at [556, 426] on button "Close" at bounding box center [540, 437] width 32 height 23
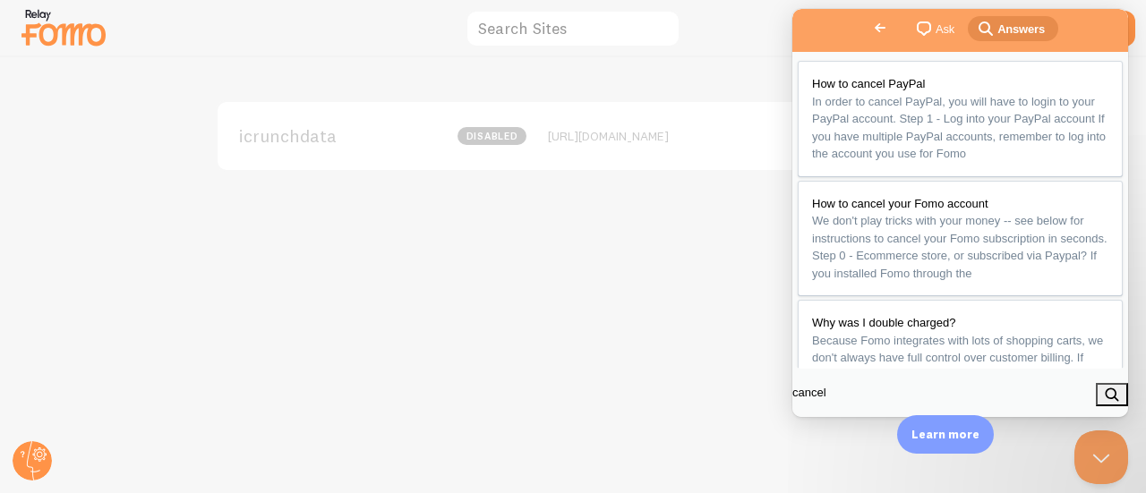
click at [376, 367] on div "icrunchdata disabled https://icrunchdata.com" at bounding box center [573, 275] width 1145 height 436
click at [43, 466] on circle at bounding box center [32, 461] width 39 height 39
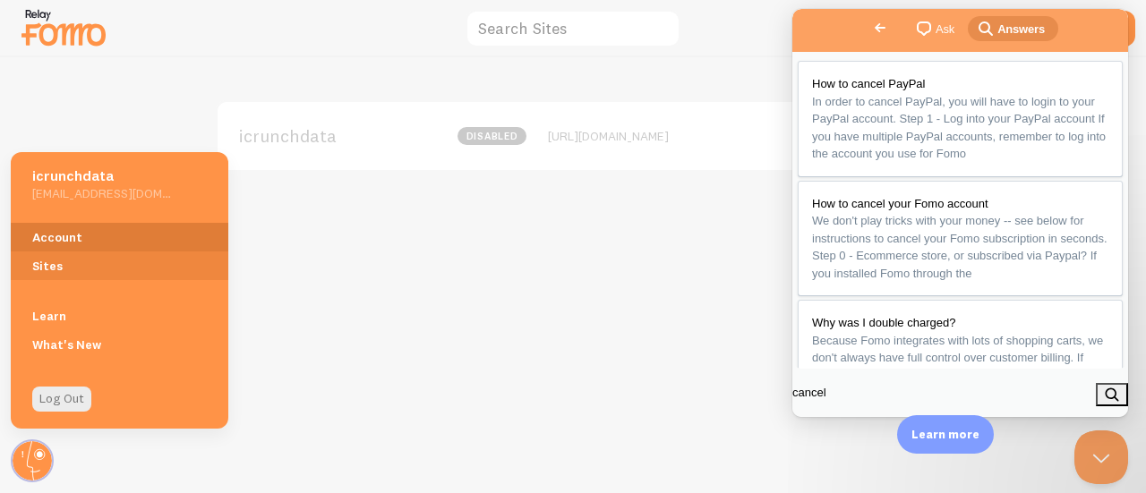
click at [65, 230] on link "Account" at bounding box center [120, 237] width 218 height 29
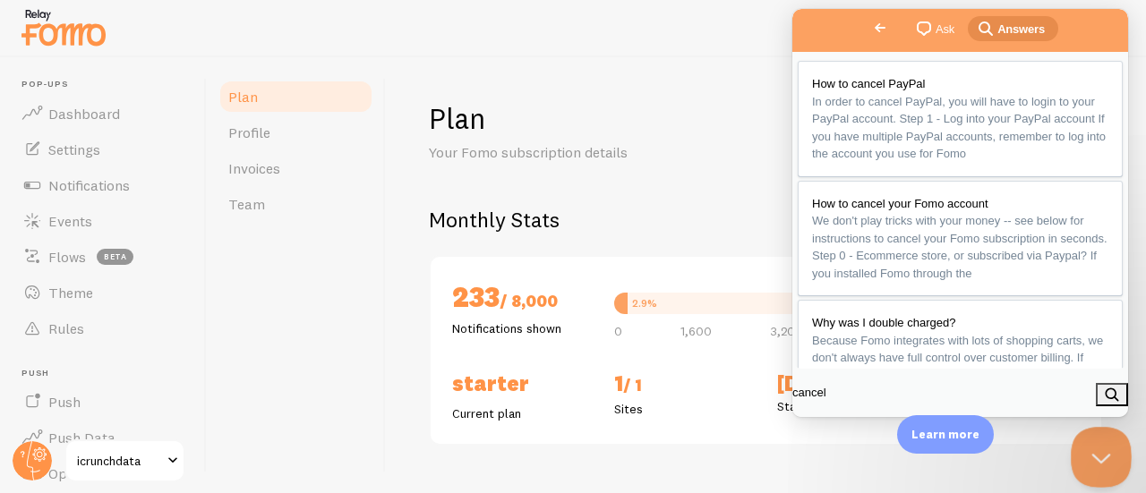
click at [1098, 456] on button "Close Beacon popover" at bounding box center [1098, 454] width 54 height 54
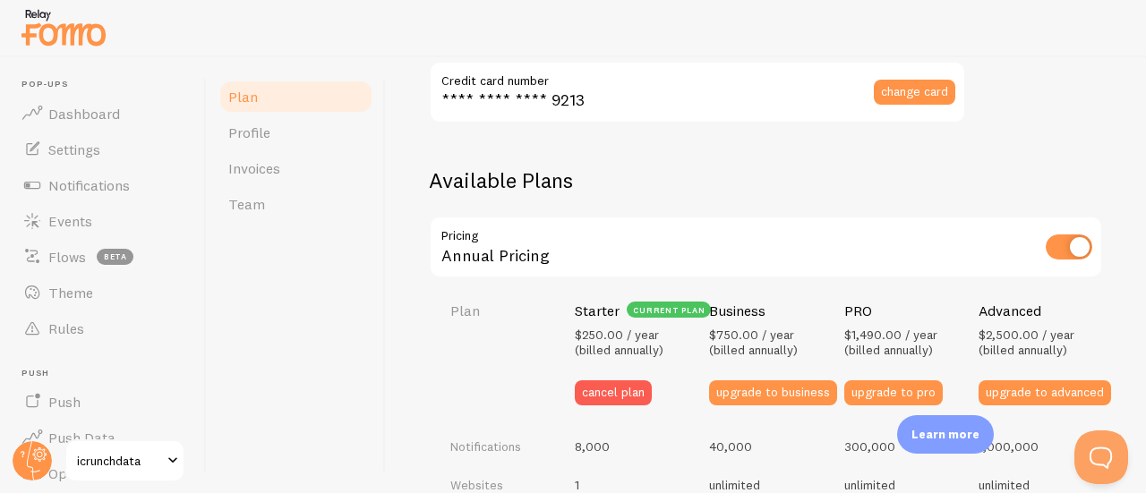
scroll to position [596, 0]
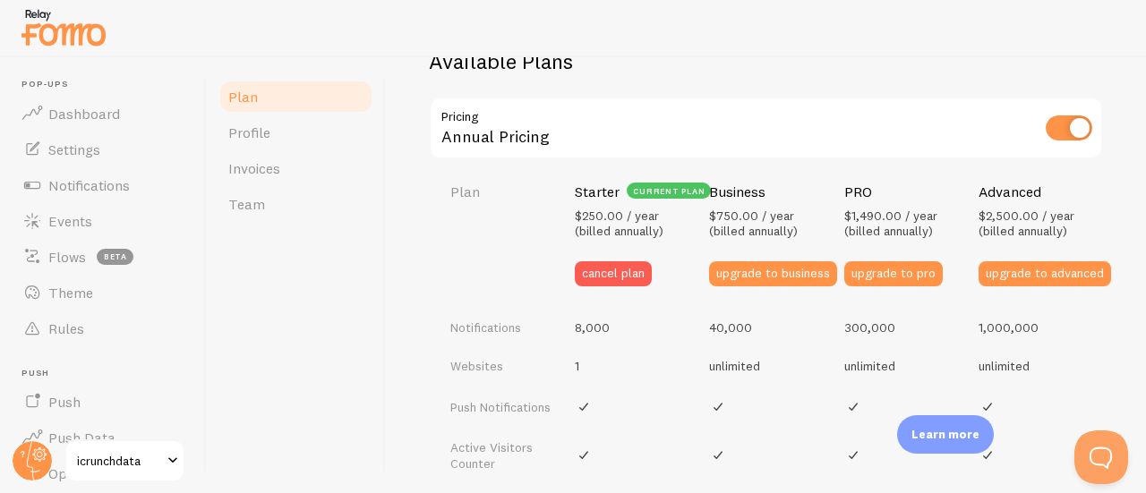
click at [1046, 128] on input "checkbox" at bounding box center [1069, 128] width 47 height 25
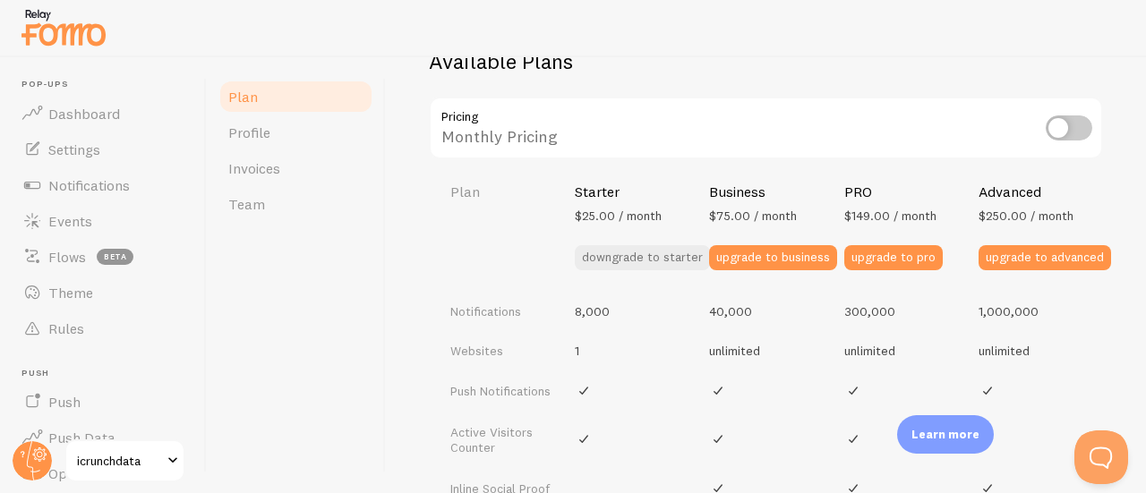
click at [1063, 136] on input "checkbox" at bounding box center [1069, 128] width 47 height 25
checkbox input "true"
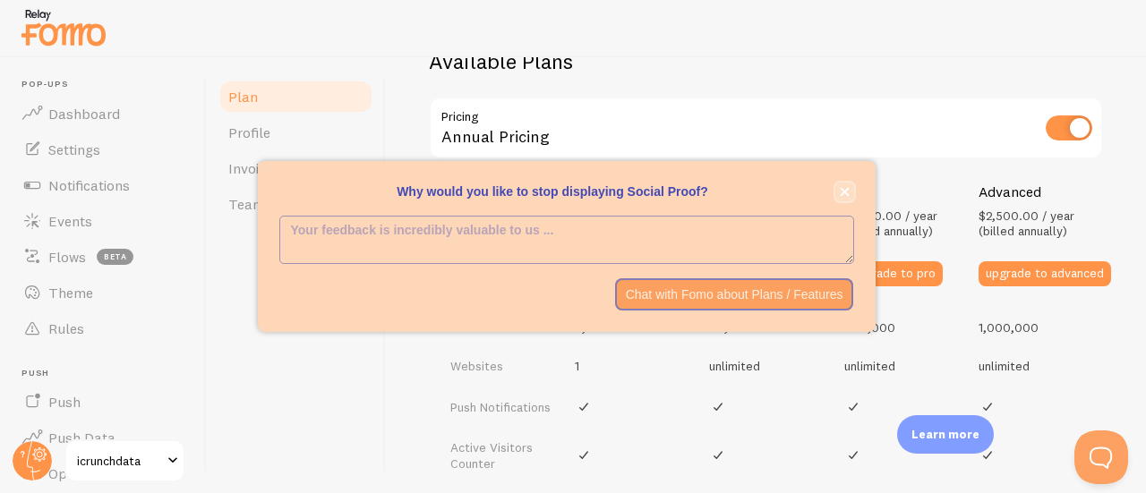
click at [843, 195] on icon "close," at bounding box center [845, 192] width 10 height 10
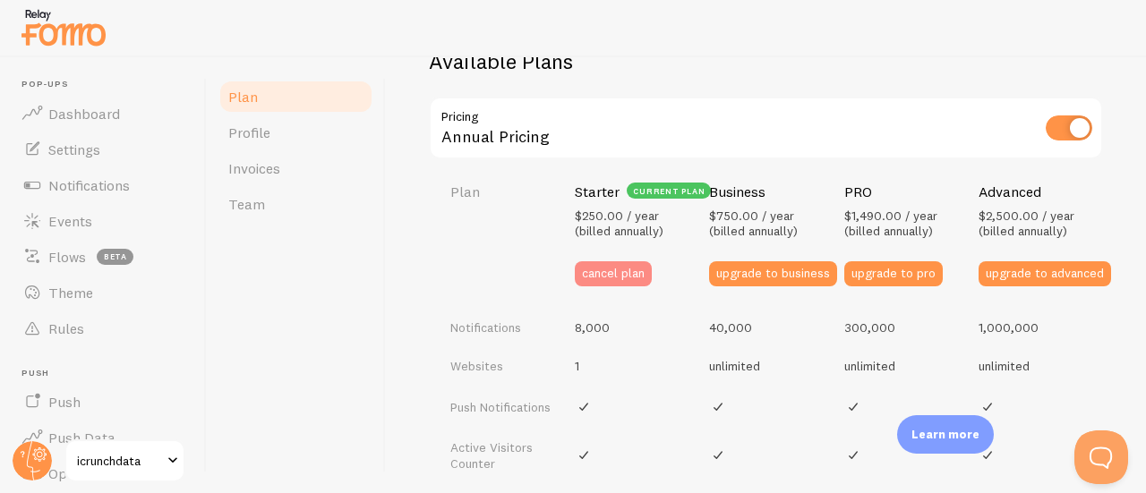
click at [629, 279] on button "cancel plan" at bounding box center [613, 274] width 77 height 25
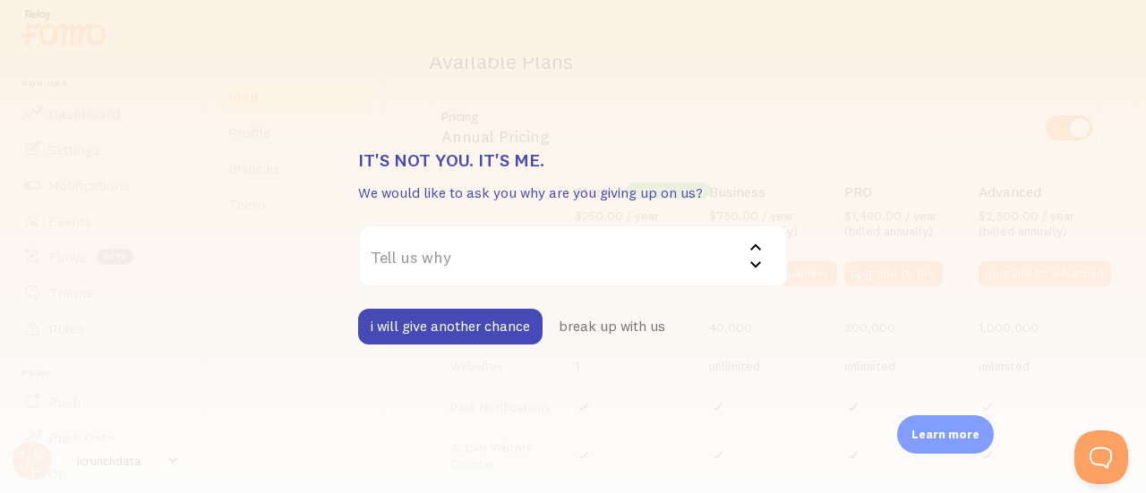
click at [544, 265] on label "Tell us why" at bounding box center [573, 256] width 430 height 63
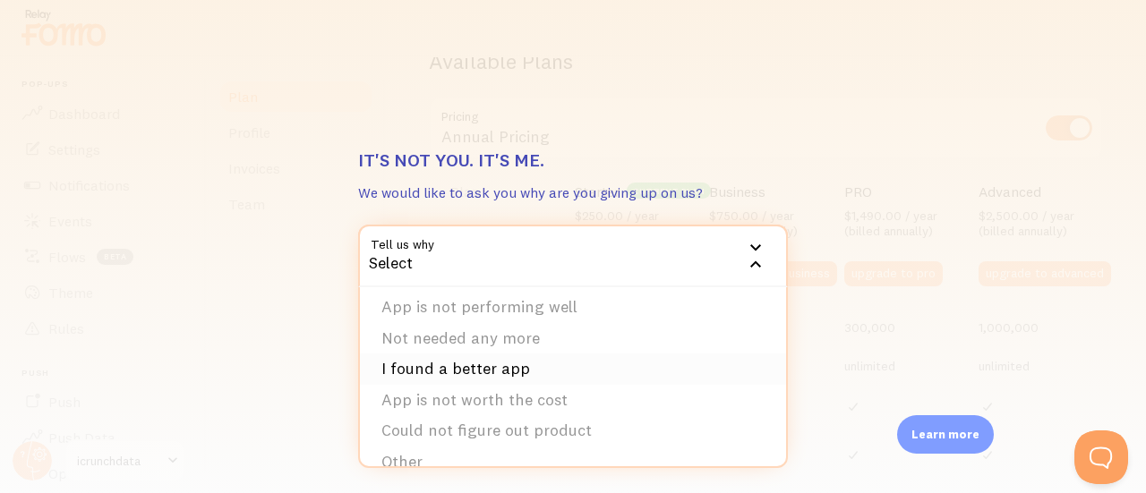
scroll to position [58, 0]
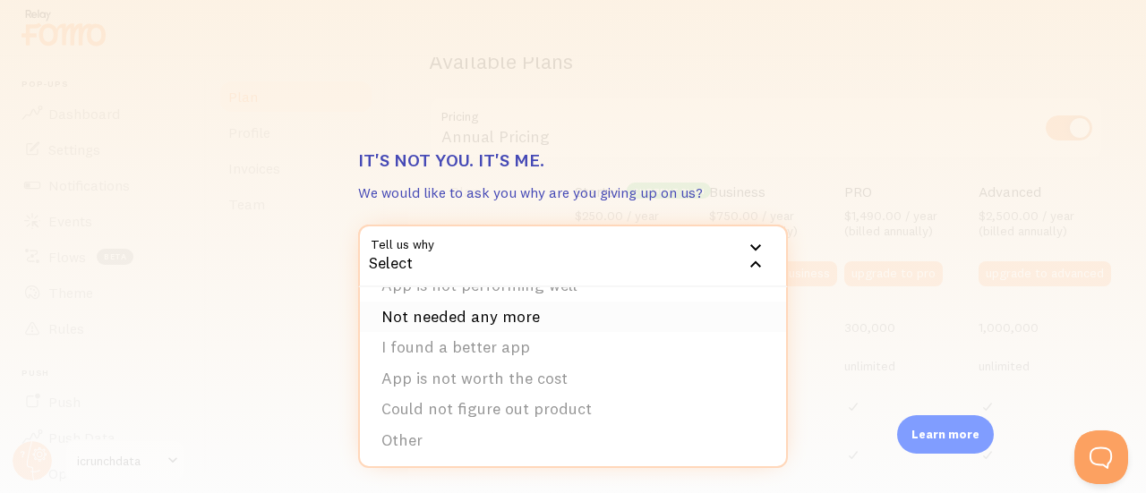
click at [539, 313] on li "Not needed any more" at bounding box center [573, 317] width 426 height 31
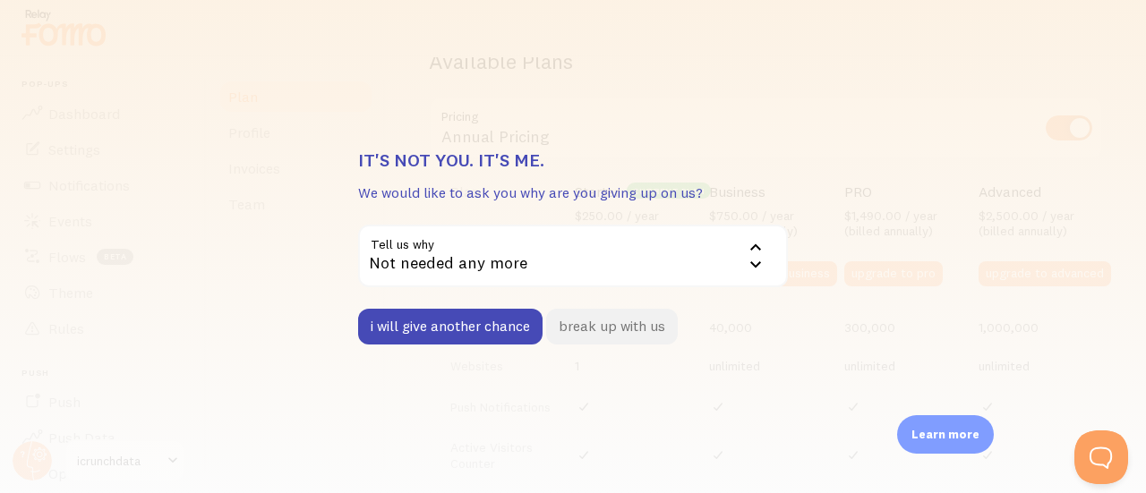
click at [591, 332] on button "break up with us" at bounding box center [612, 327] width 132 height 36
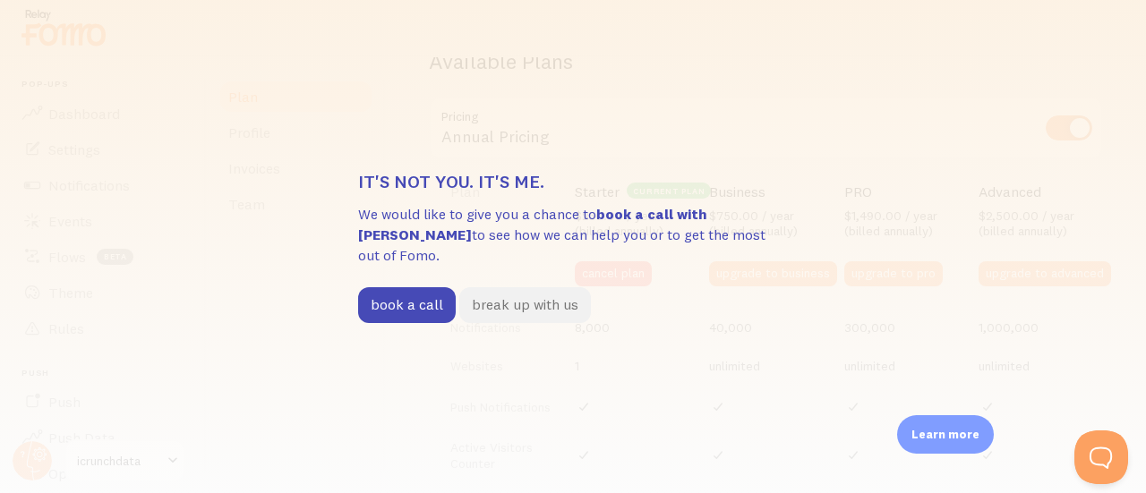
click at [558, 294] on button "break up with us" at bounding box center [525, 305] width 132 height 36
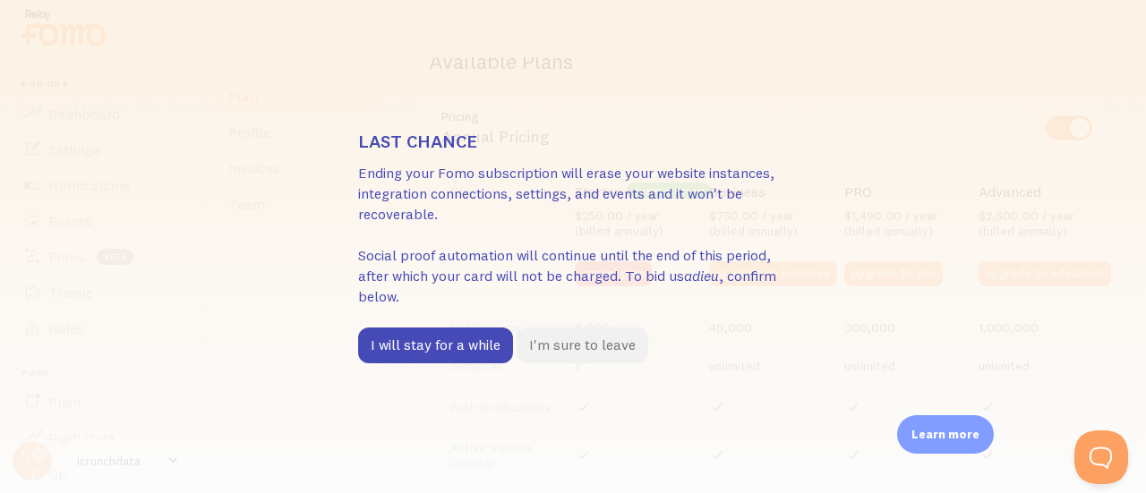
click at [583, 347] on button "I'm sure to leave" at bounding box center [583, 346] width 132 height 36
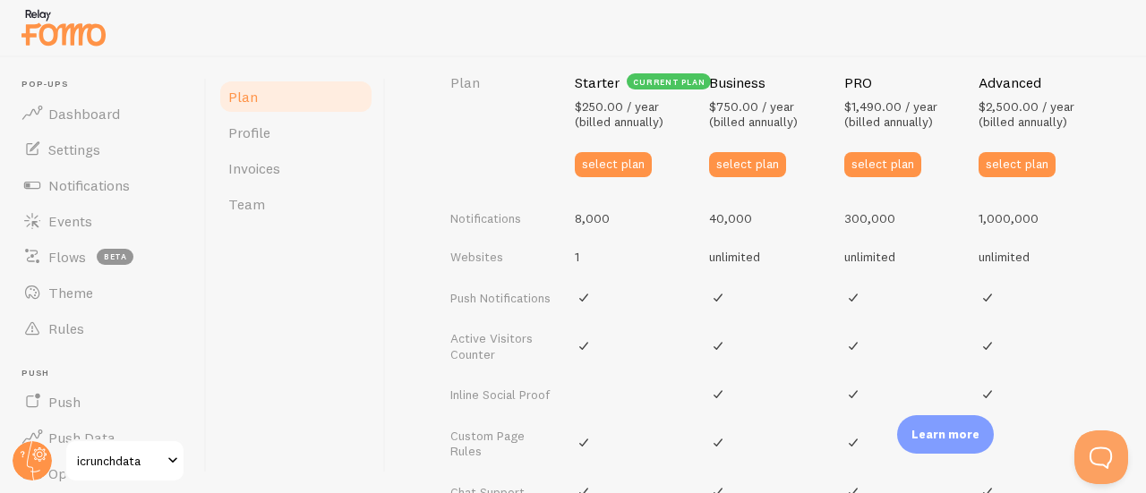
scroll to position [726, 0]
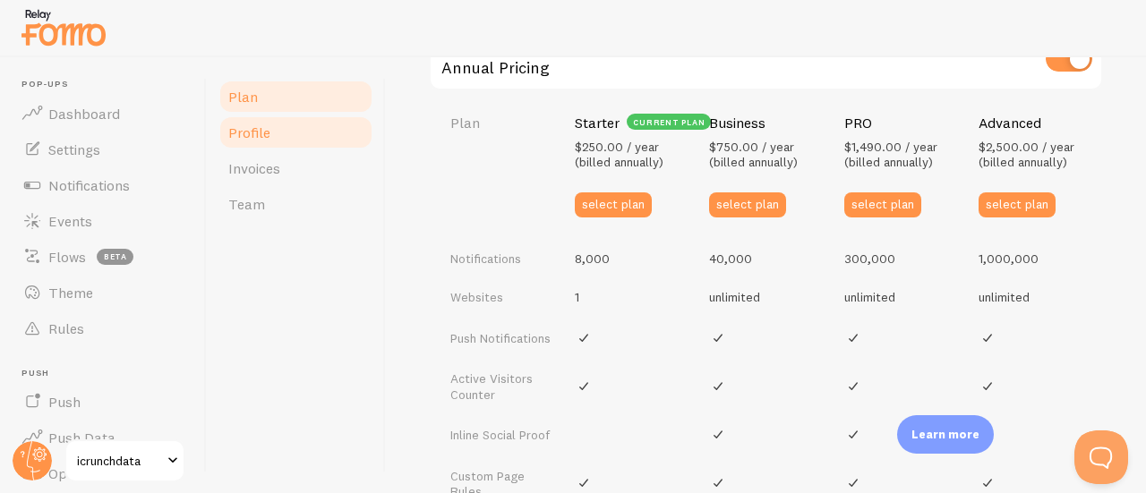
click at [253, 133] on span "Profile" at bounding box center [249, 133] width 42 height 18
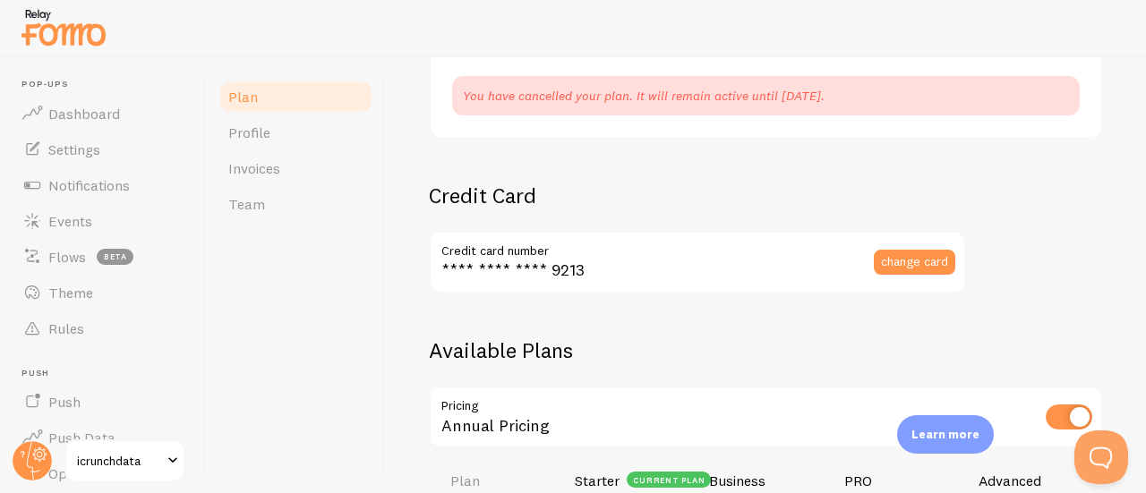
scroll to position [249, 0]
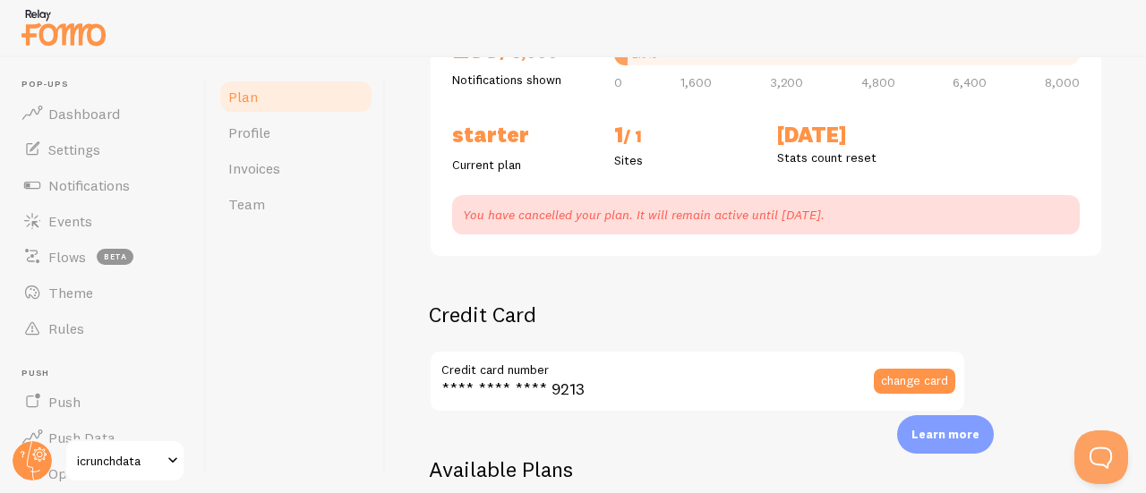
drag, startPoint x: 879, startPoint y: 217, endPoint x: 774, endPoint y: 217, distance: 104.8
click at [774, 217] on p "You have cancelled your plan. It will remain active until Dec 5th 2025." at bounding box center [766, 215] width 606 height 18
copy p "Dec 5th 2025."
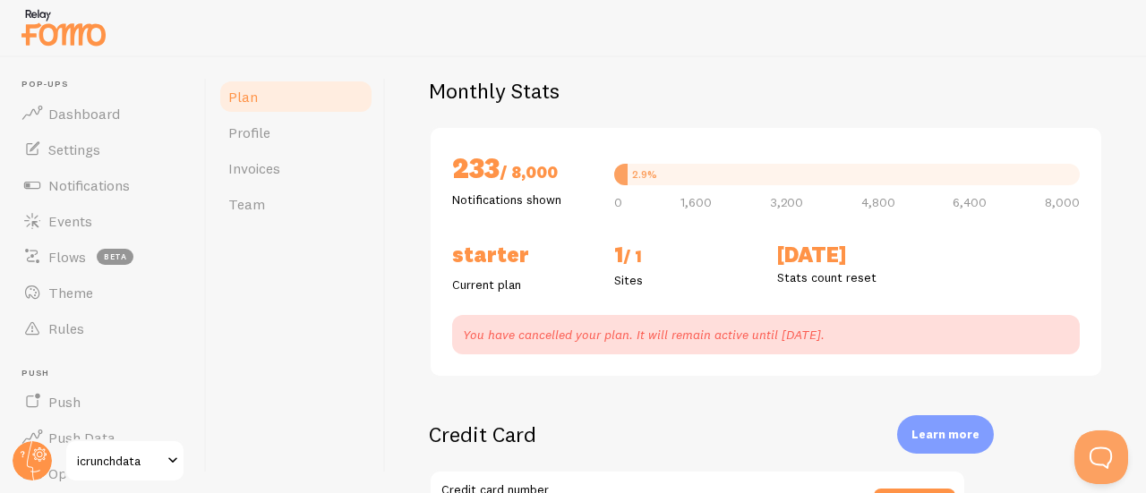
scroll to position [10, 0]
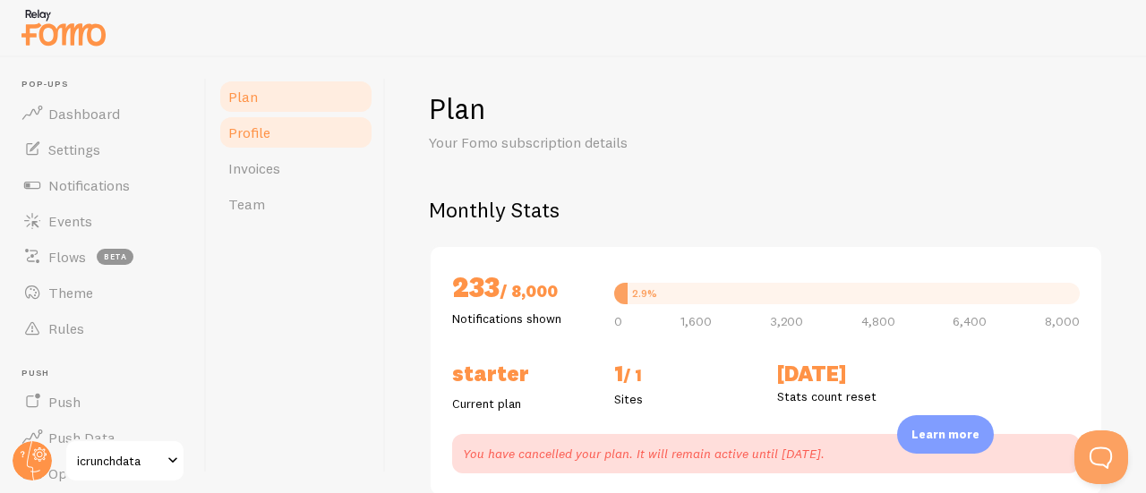
click at [265, 133] on span "Profile" at bounding box center [249, 133] width 42 height 18
click at [274, 166] on span "Invoices" at bounding box center [254, 168] width 52 height 18
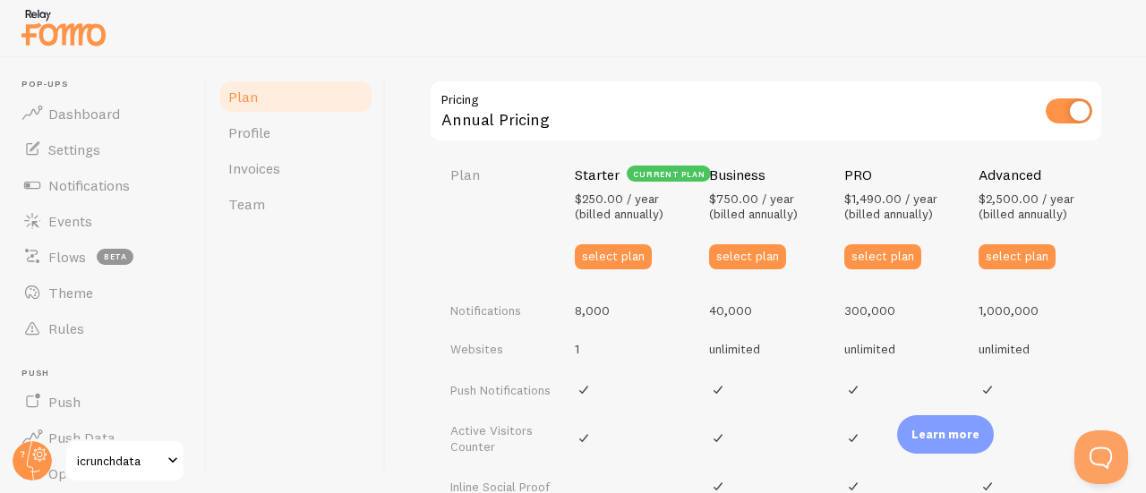
scroll to position [607, 0]
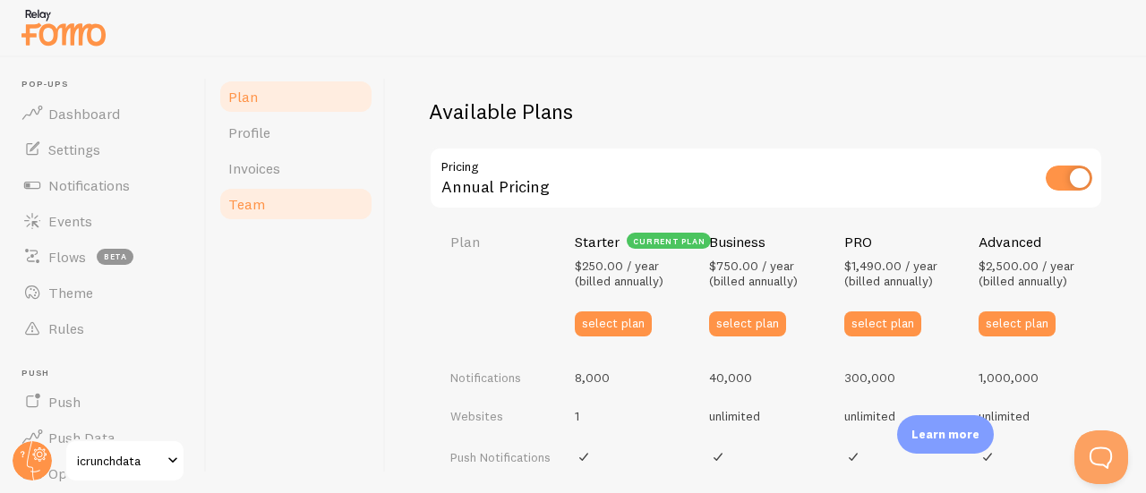
click at [239, 204] on span "Team" at bounding box center [246, 204] width 37 height 18
click at [254, 176] on span "Invoices" at bounding box center [254, 168] width 52 height 18
click at [254, 141] on span "Profile" at bounding box center [249, 133] width 42 height 18
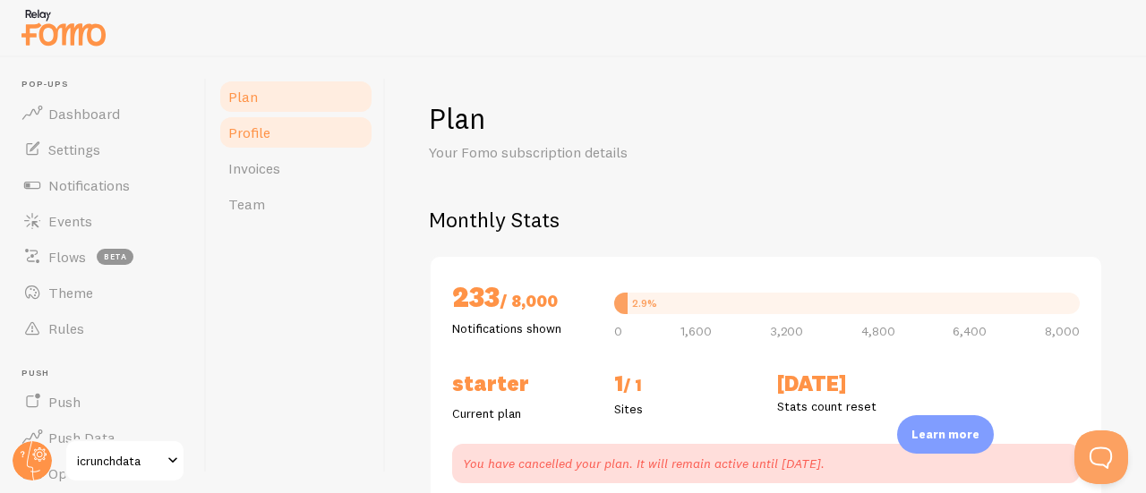
click at [270, 128] on link "Profile" at bounding box center [296, 133] width 157 height 36
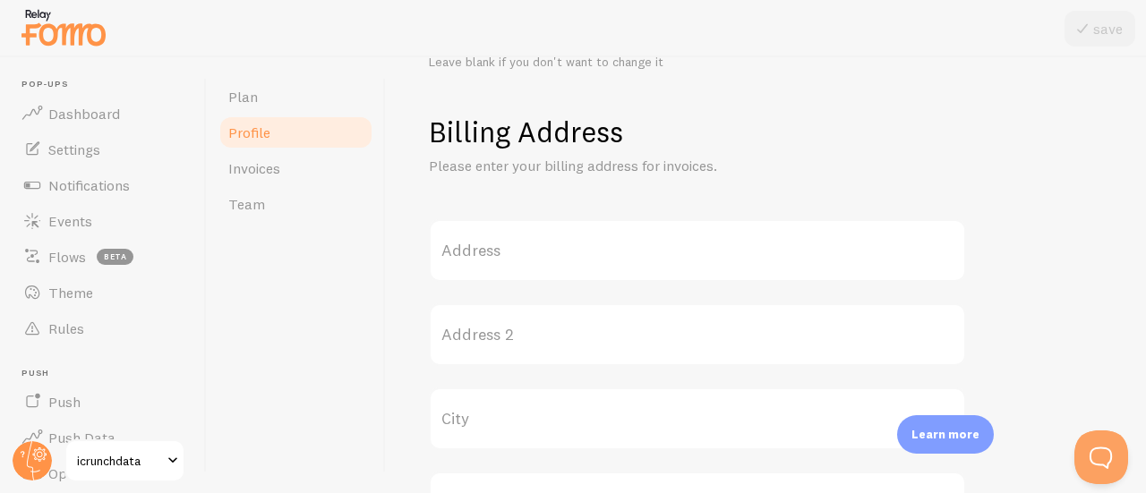
scroll to position [119, 0]
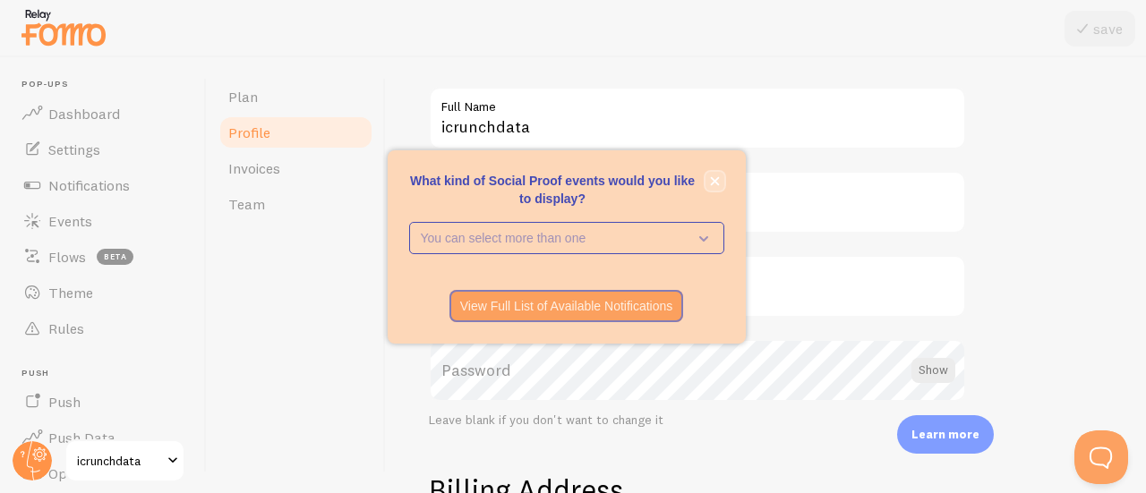
click at [711, 183] on icon "close," at bounding box center [715, 181] width 10 height 10
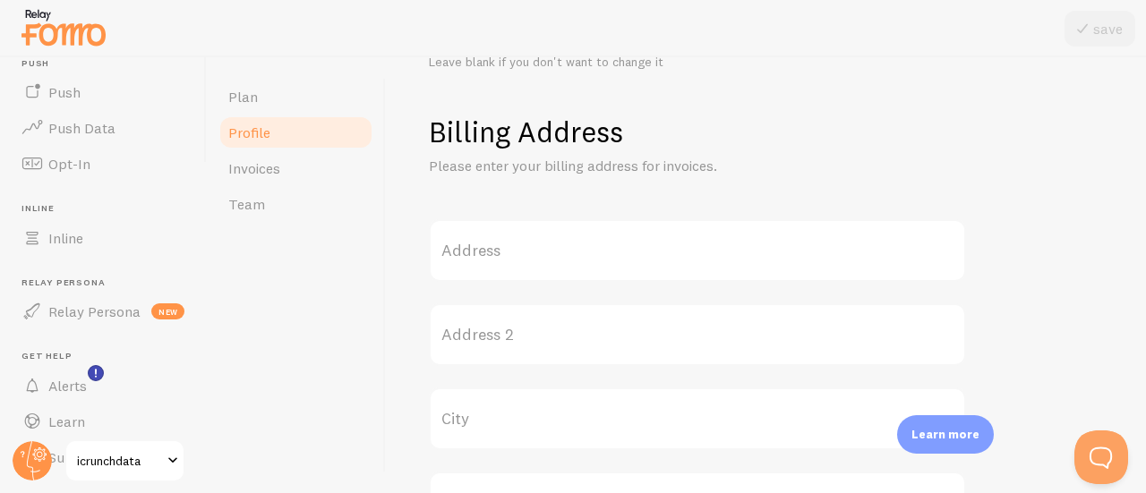
scroll to position [356, 0]
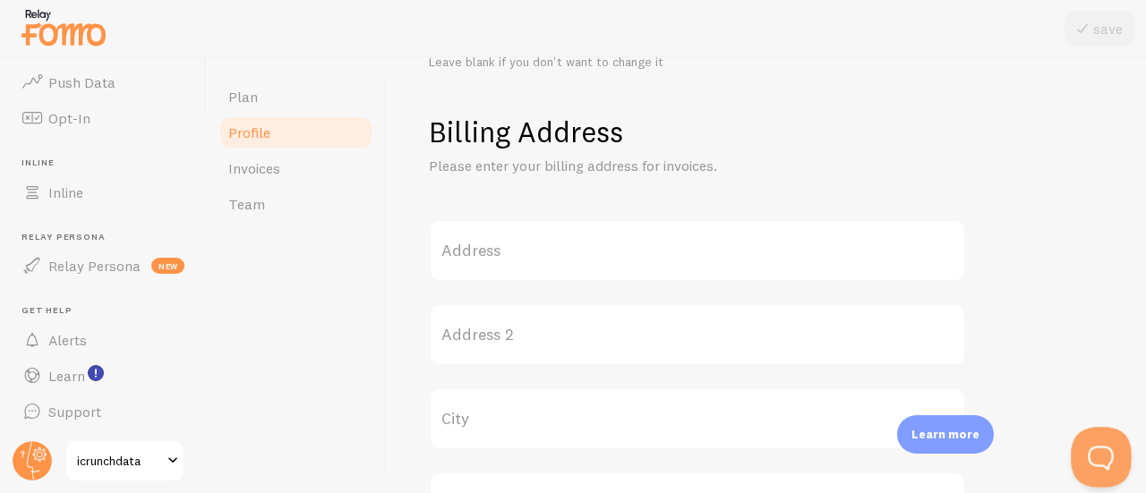
click at [1090, 457] on button "Open Beacon popover" at bounding box center [1098, 454] width 54 height 54
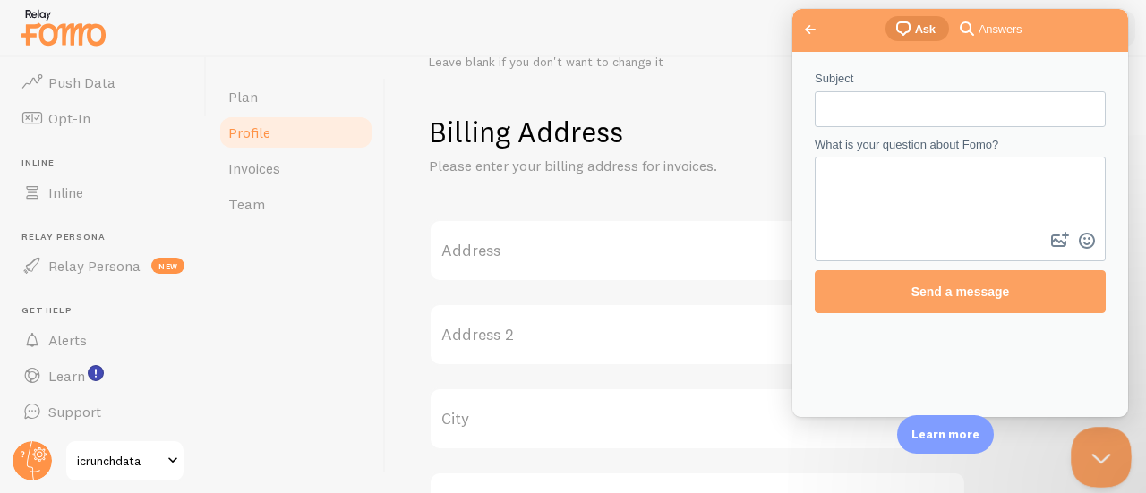
scroll to position [0, 0]
click at [814, 30] on span "Go back" at bounding box center [810, 29] width 21 height 21
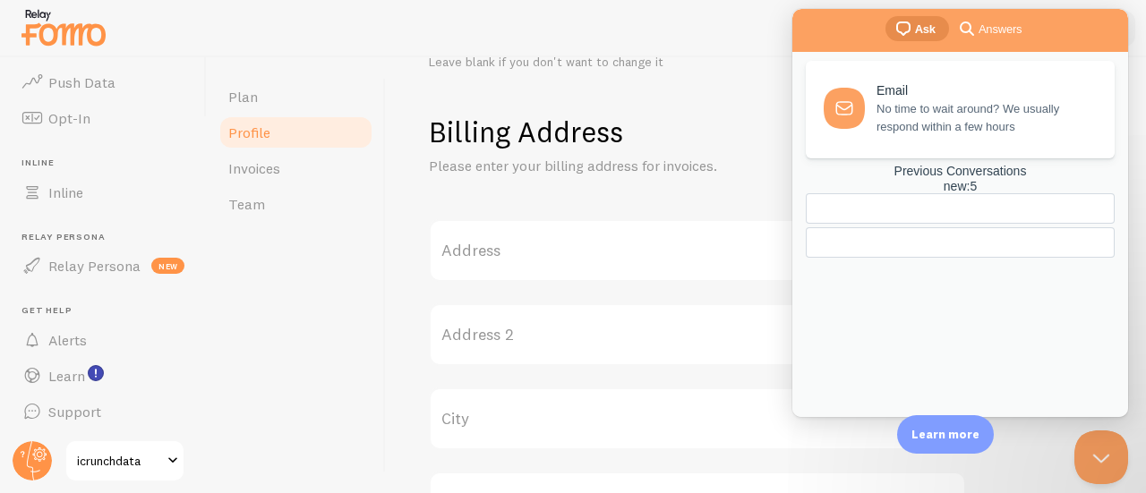
click at [1034, 194] on div "new : 5" at bounding box center [960, 186] width 309 height 15
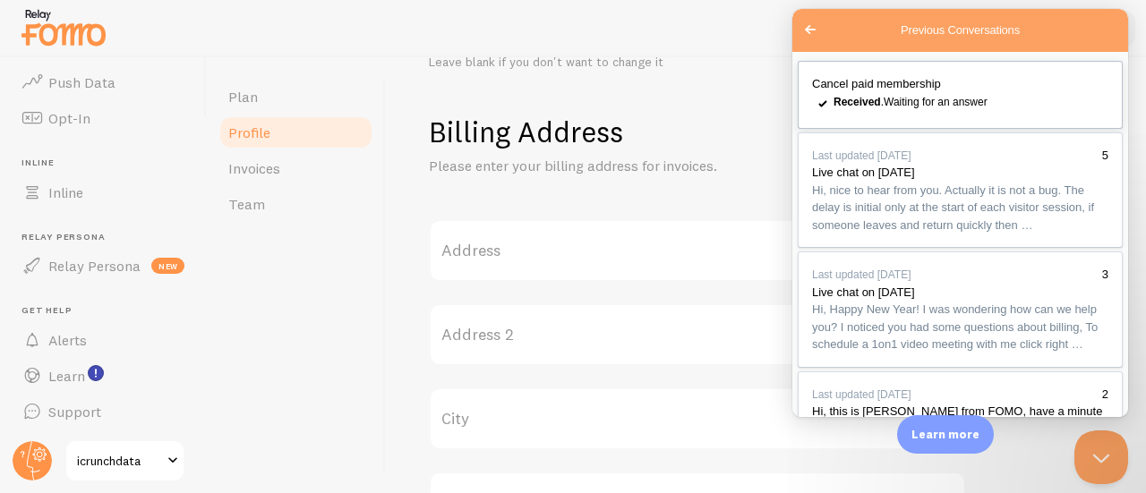
click at [1011, 101] on link "Cancel paid membership checkmark Received . Waiting for an answer" at bounding box center [960, 95] width 325 height 68
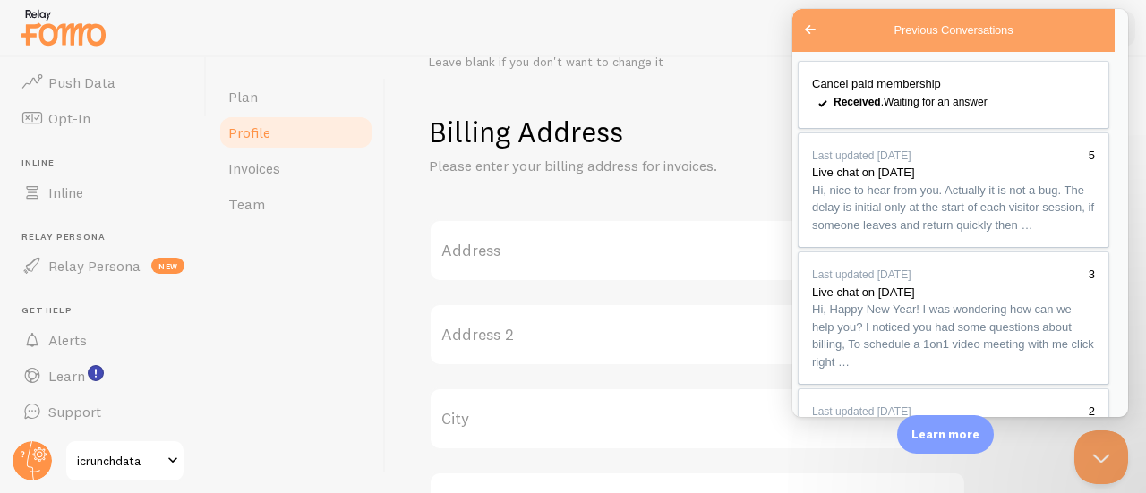
type textarea "I found it, and canceled. What happens do our account data, site information, a…"
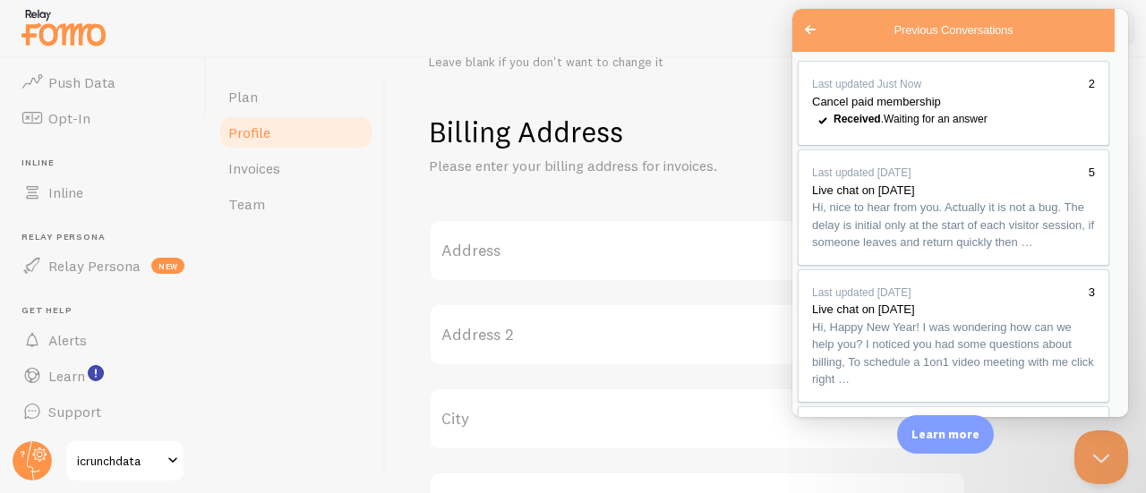
click at [829, 426] on button "Close" at bounding box center [813, 437] width 32 height 23
click at [807, 30] on span "Go back" at bounding box center [810, 29] width 21 height 21
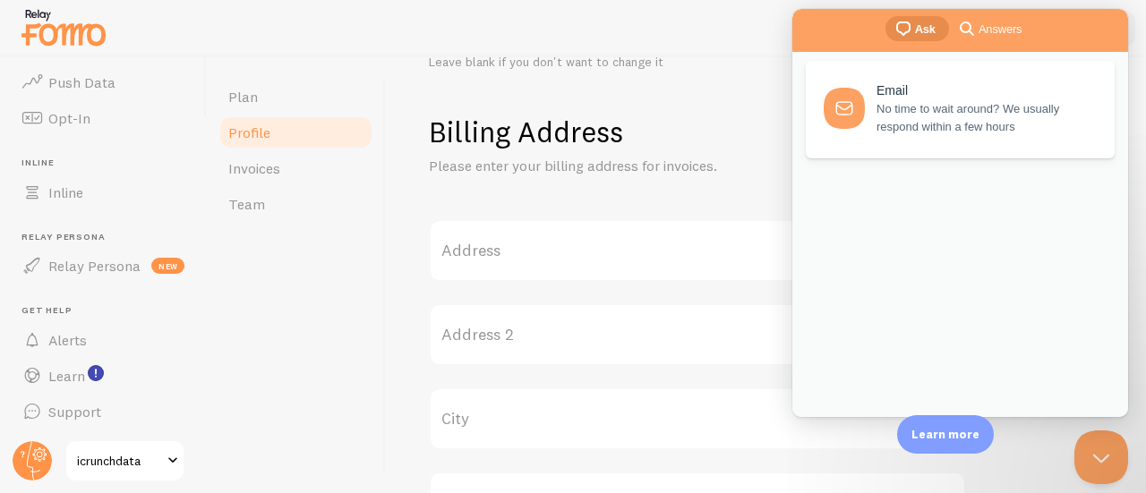
click at [807, 30] on div "chat-square Ask search-medium Answers" at bounding box center [961, 30] width 336 height 43
click at [1089, 458] on button "Close Beacon popover" at bounding box center [1098, 454] width 54 height 54
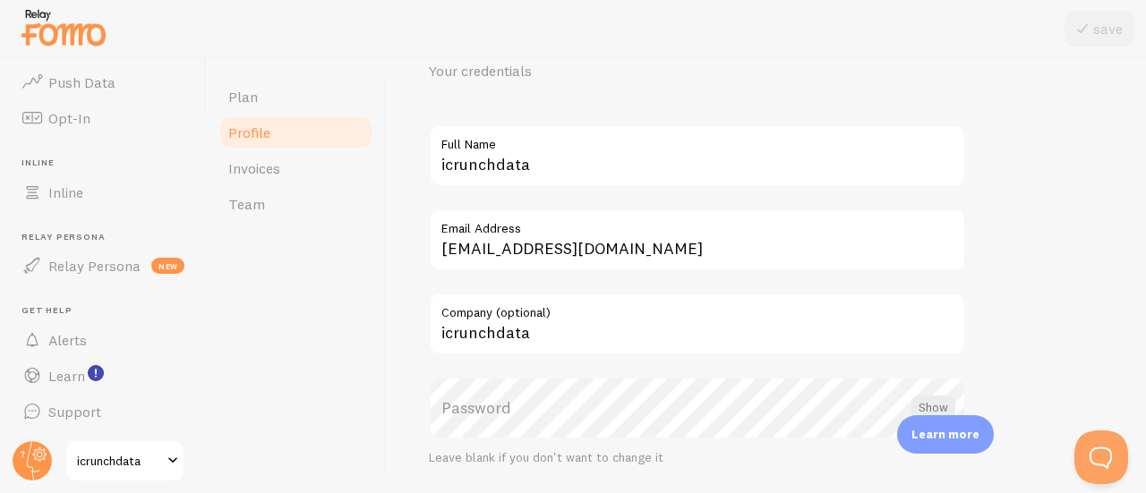
scroll to position [0, 0]
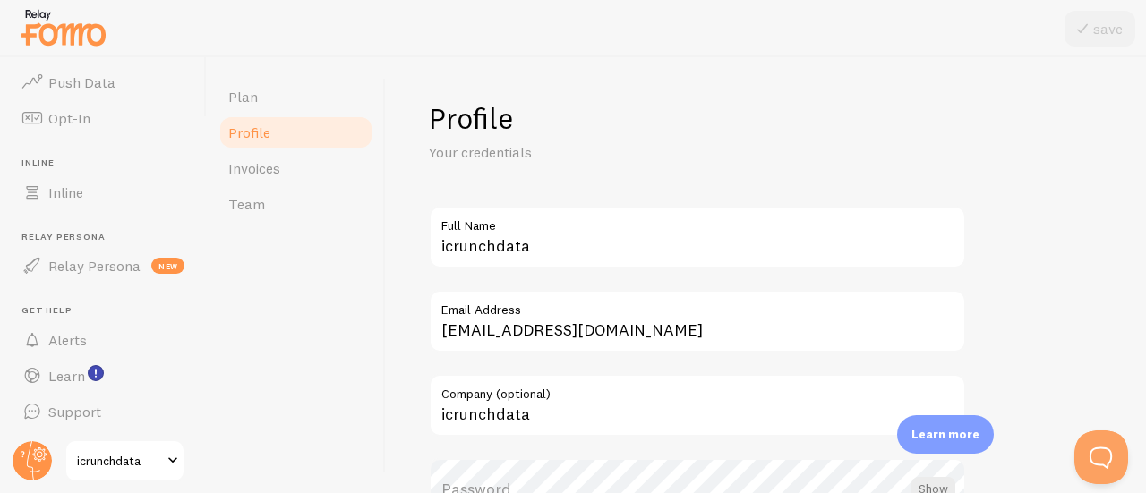
click at [111, 465] on span "icrunchdata" at bounding box center [119, 460] width 85 height 21
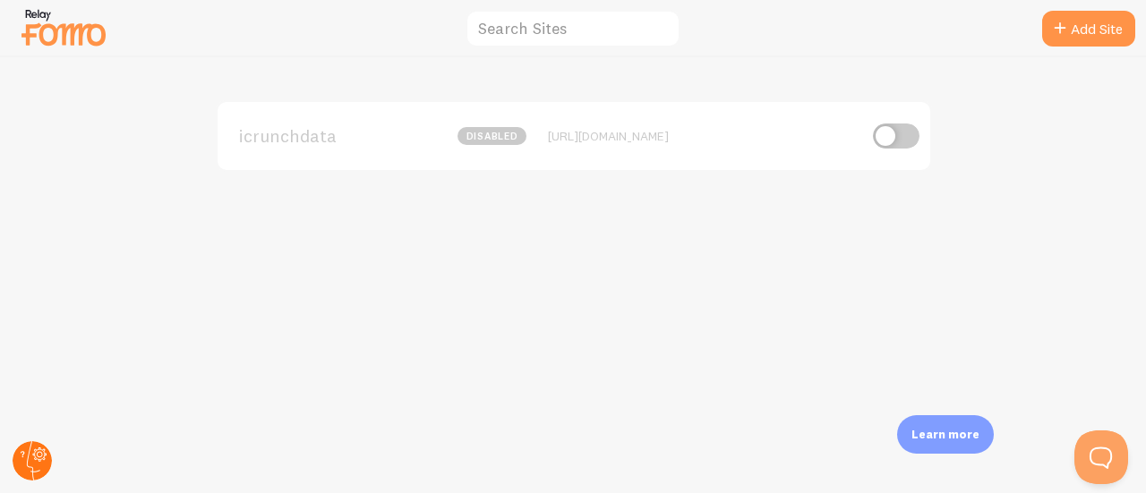
click at [36, 456] on circle at bounding box center [32, 461] width 39 height 39
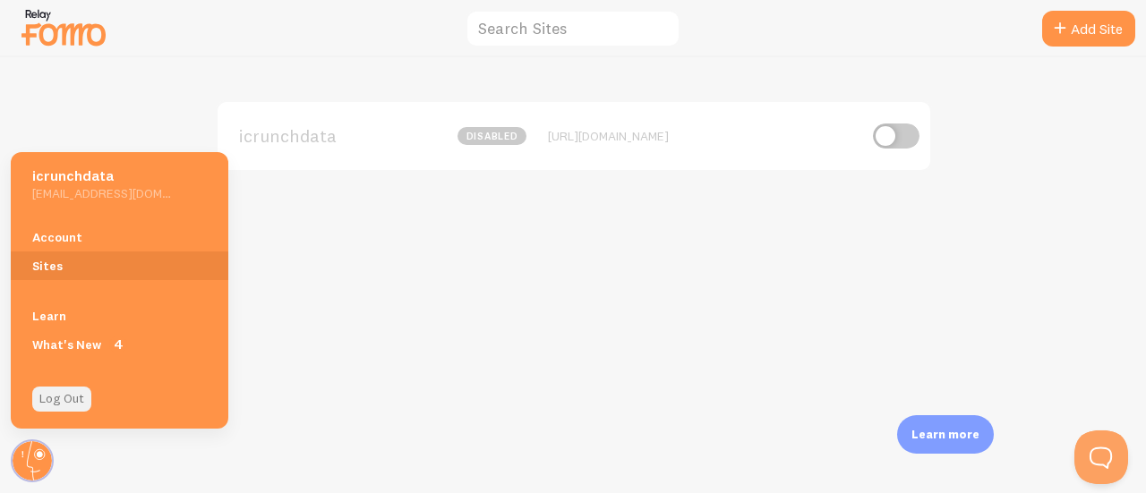
click at [64, 393] on link "Log Out" at bounding box center [61, 399] width 59 height 25
